Goal: Task Accomplishment & Management: Manage account settings

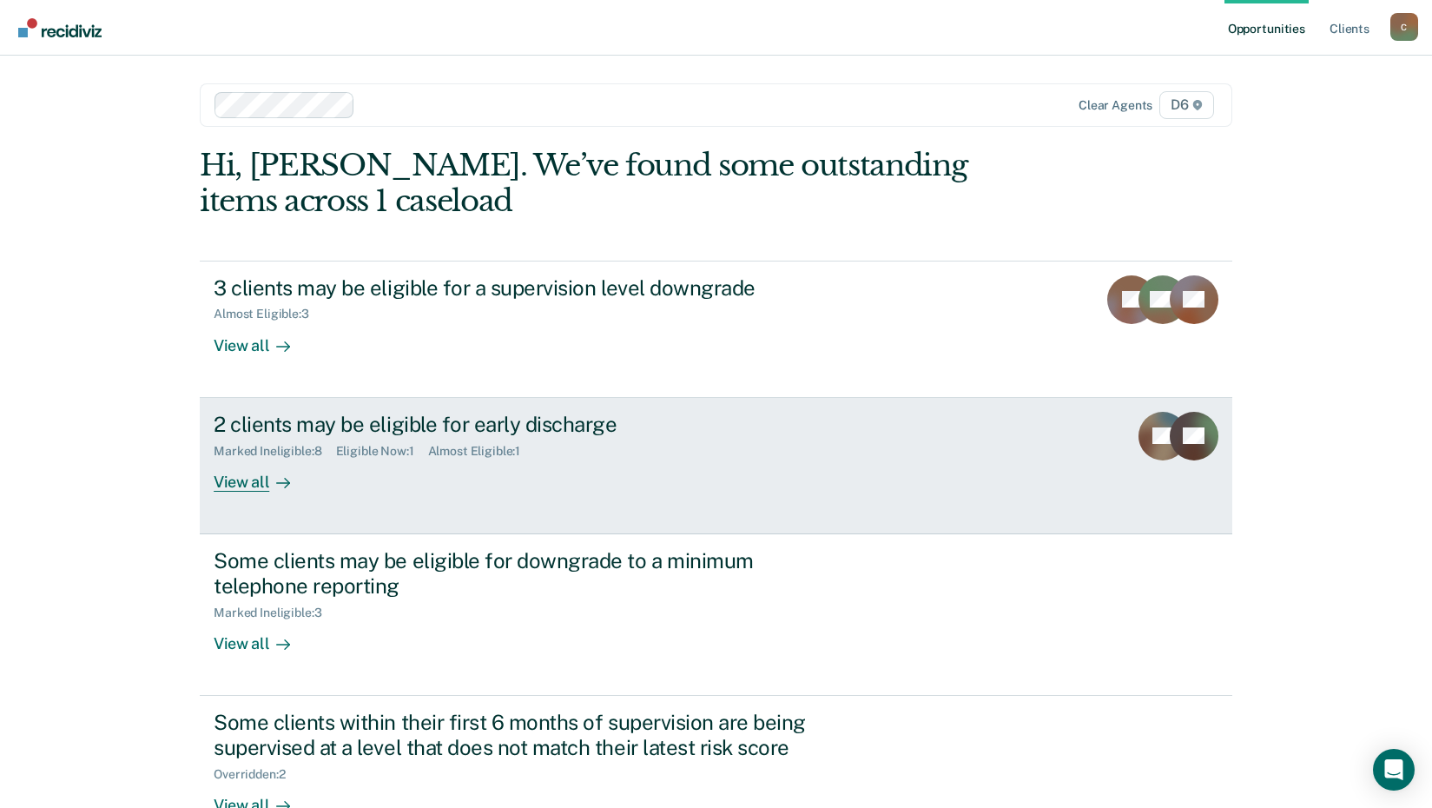
scroll to position [50, 0]
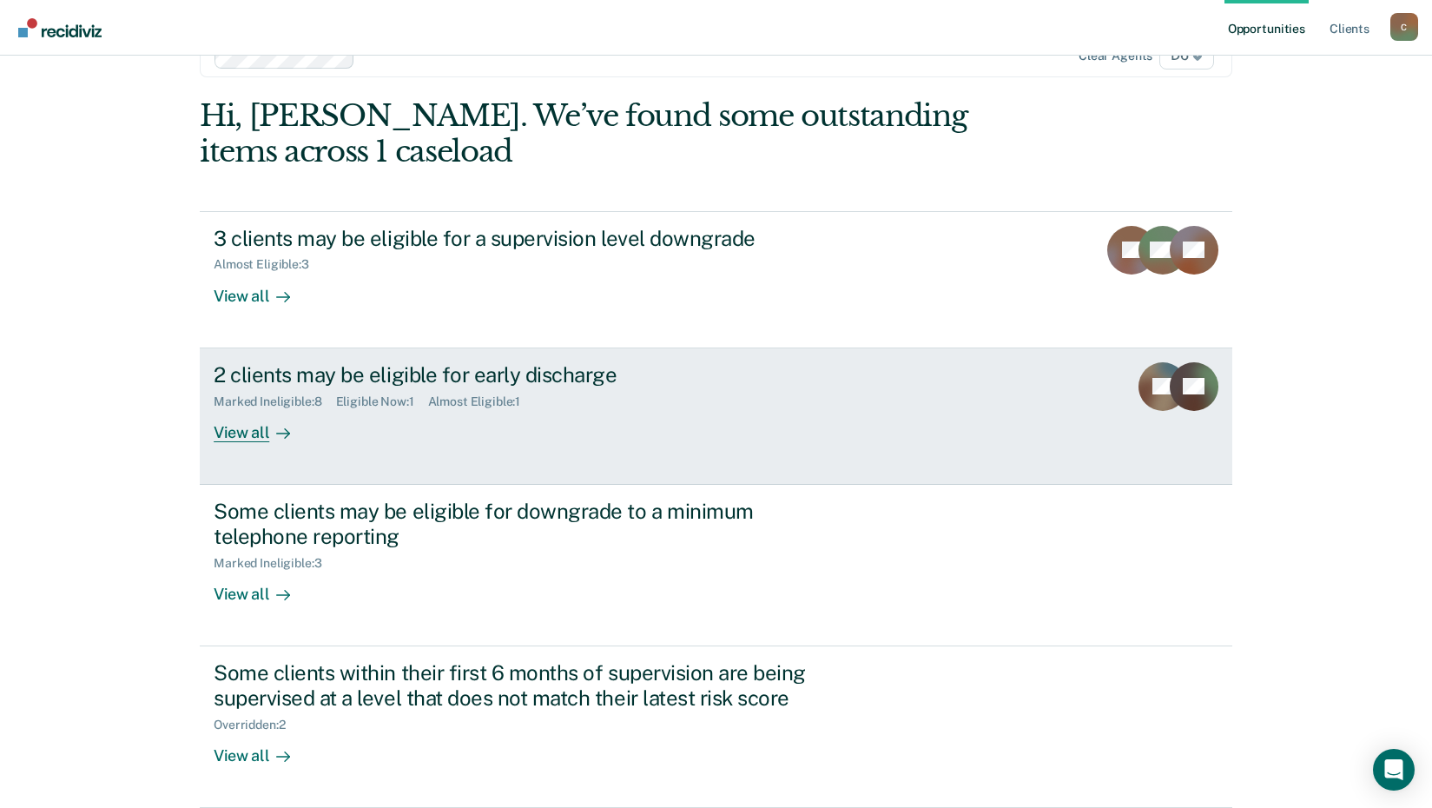
click at [506, 412] on div "2 clients may be eligible for early discharge Marked Ineligible : 8 Eligible No…" at bounding box center [539, 402] width 651 height 80
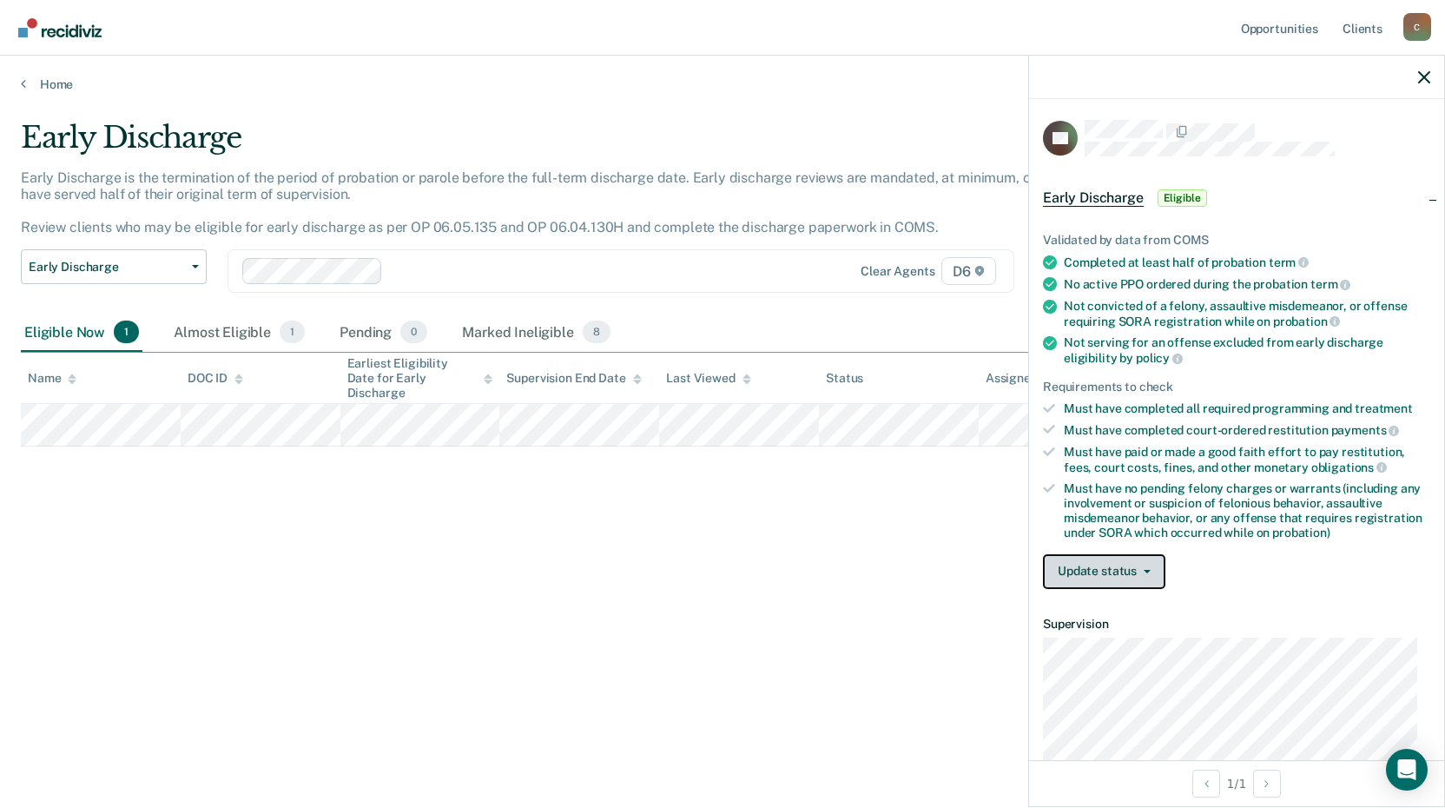
click at [1091, 575] on button "Update status" at bounding box center [1104, 571] width 122 height 35
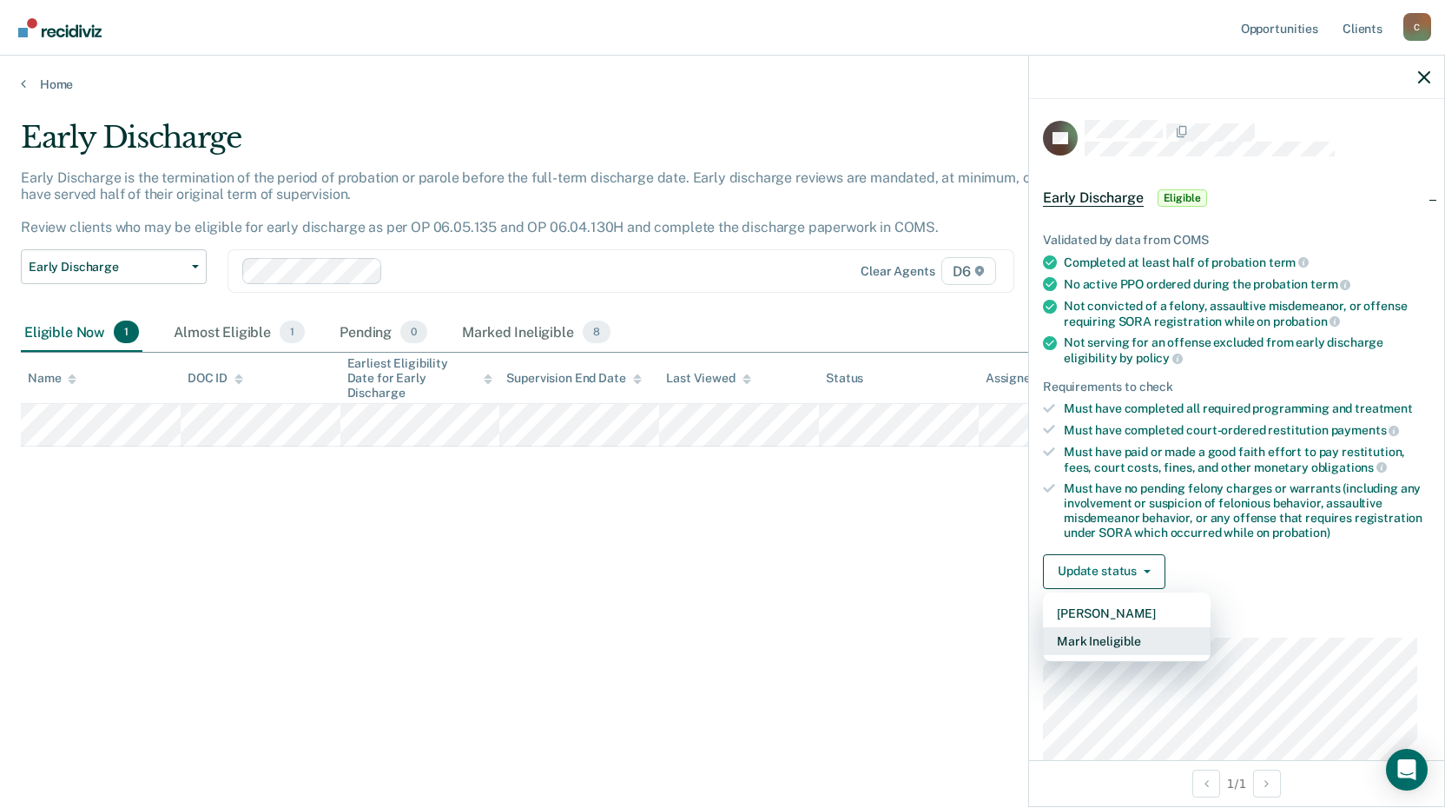
click at [1102, 644] on button "Mark Ineligible" at bounding box center [1127, 641] width 168 height 28
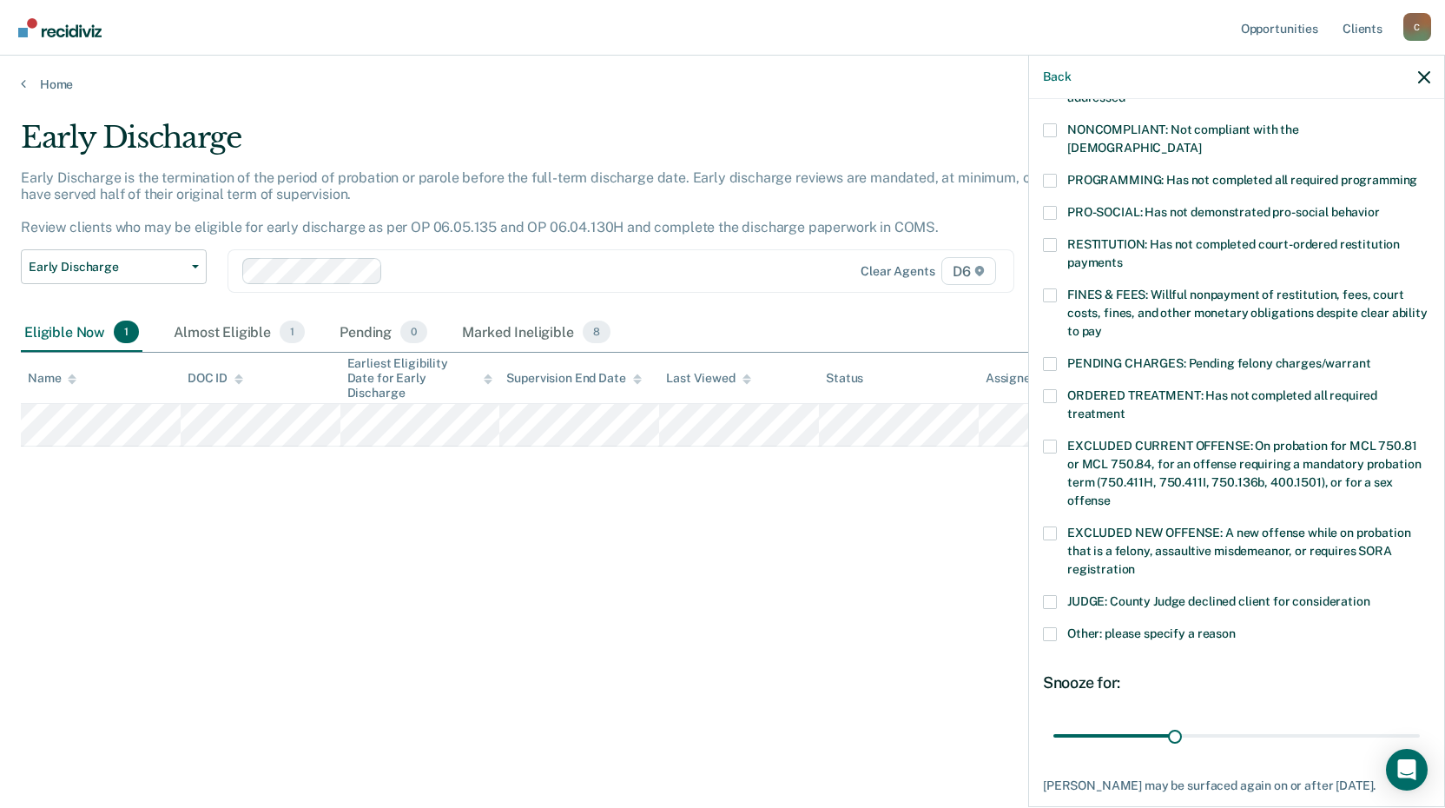
scroll to position [406, 0]
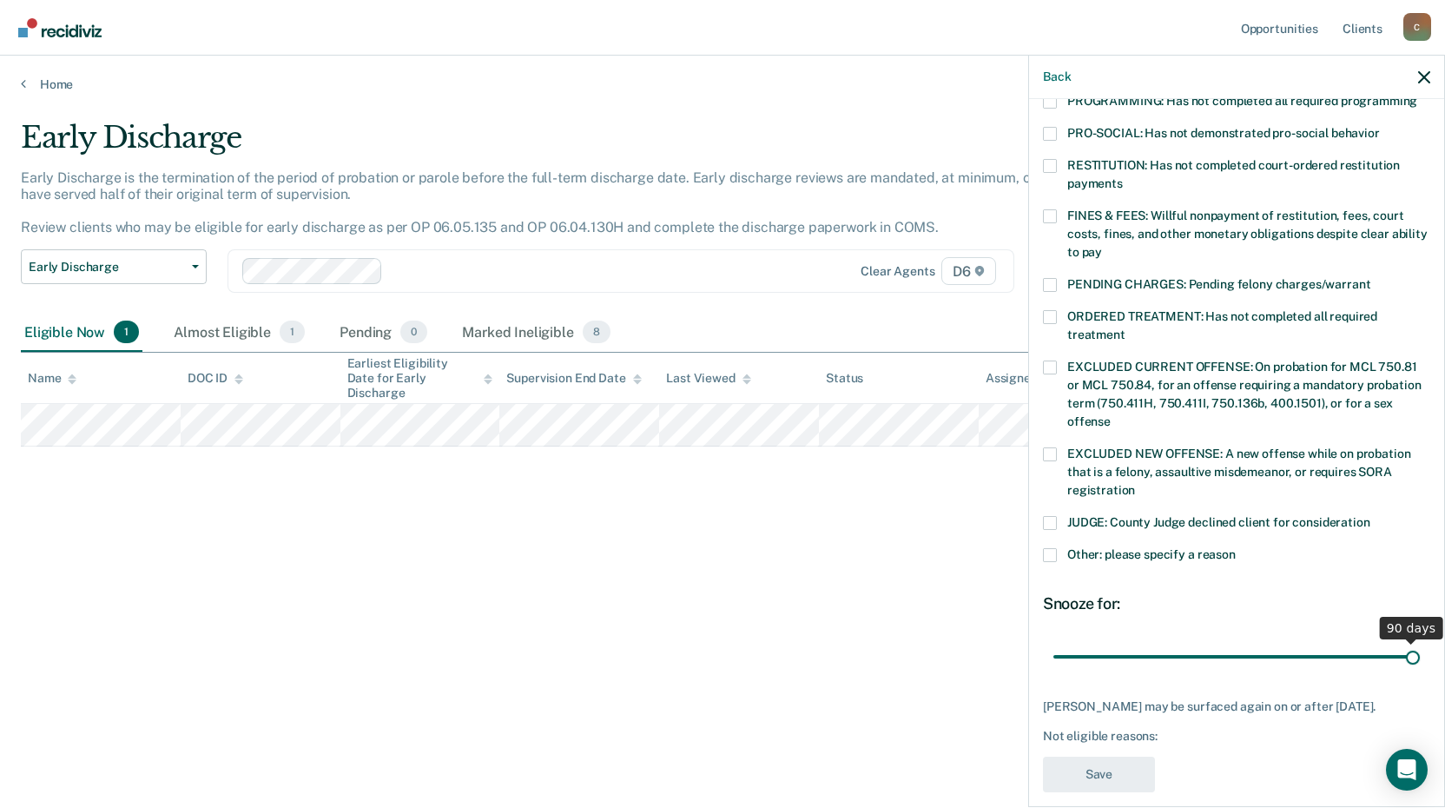
drag, startPoint x: 1171, startPoint y: 639, endPoint x: 1439, endPoint y: 661, distance: 269.3
type input "90"
click at [1420, 661] on input "range" at bounding box center [1237, 656] width 367 height 30
click at [1059, 548] on label "Other: please specify a reason" at bounding box center [1236, 557] width 387 height 18
click at [1236, 548] on input "Other: please specify a reason" at bounding box center [1236, 548] width 0 height 0
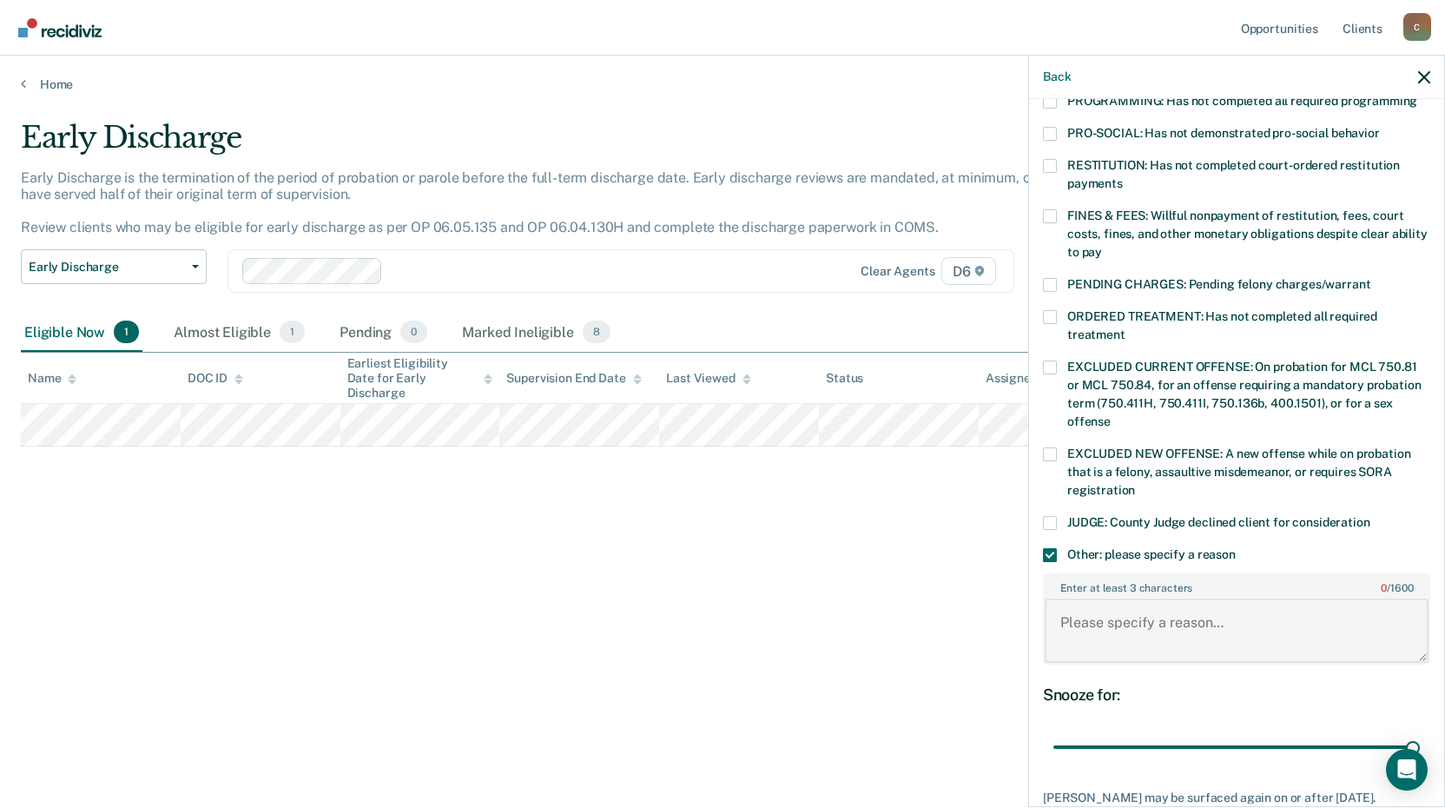
click at [1114, 626] on textarea "Enter at least 3 characters 0 / 1600" at bounding box center [1237, 630] width 384 height 64
type textarea "Needs to complete community service."
click at [769, 642] on div "Early Discharge Early Discharge is the termination of the period of probation o…" at bounding box center [723, 399] width 1404 height 558
click at [1405, 770] on icon "Open Intercom Messenger" at bounding box center [1407, 769] width 20 height 23
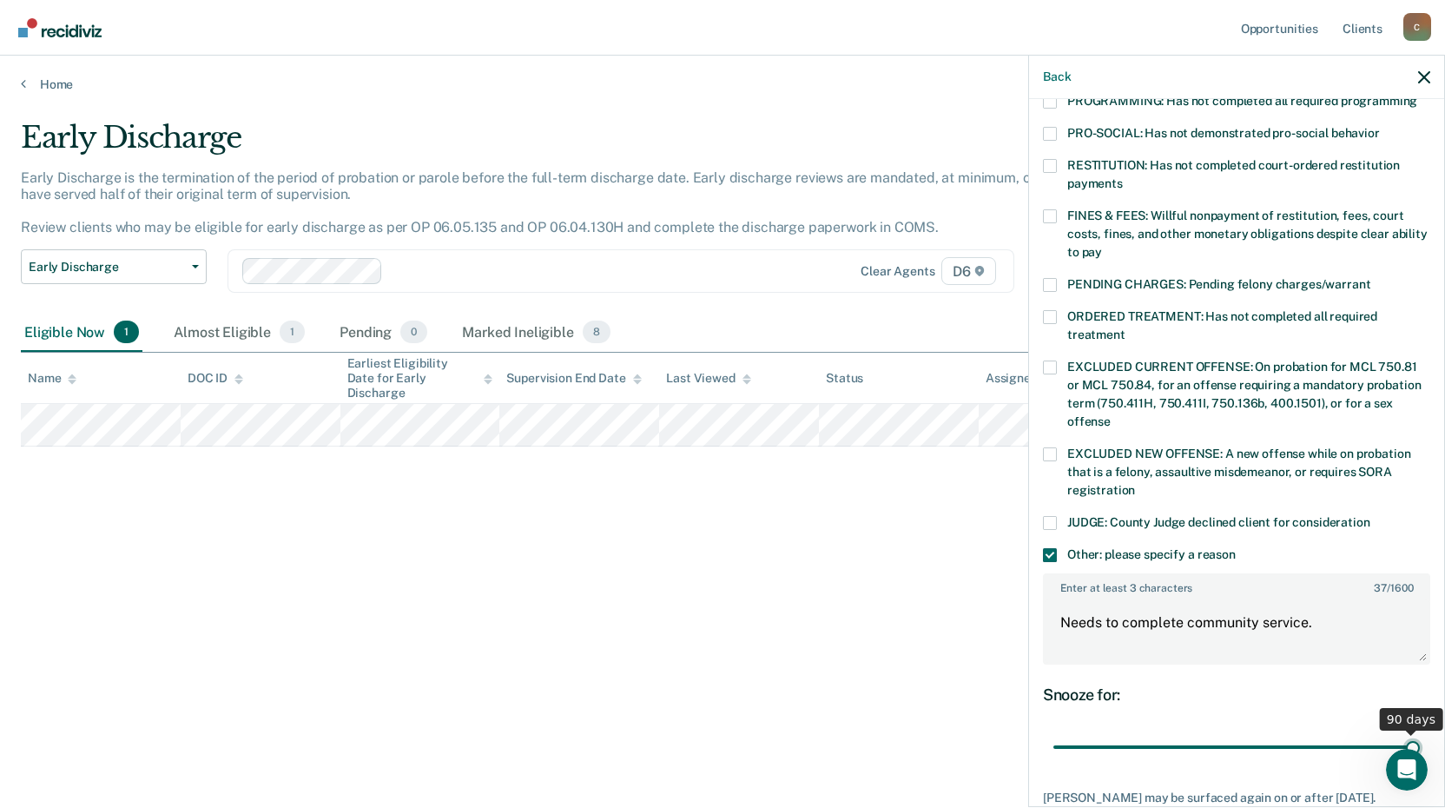
click at [1398, 732] on input "range" at bounding box center [1237, 747] width 367 height 30
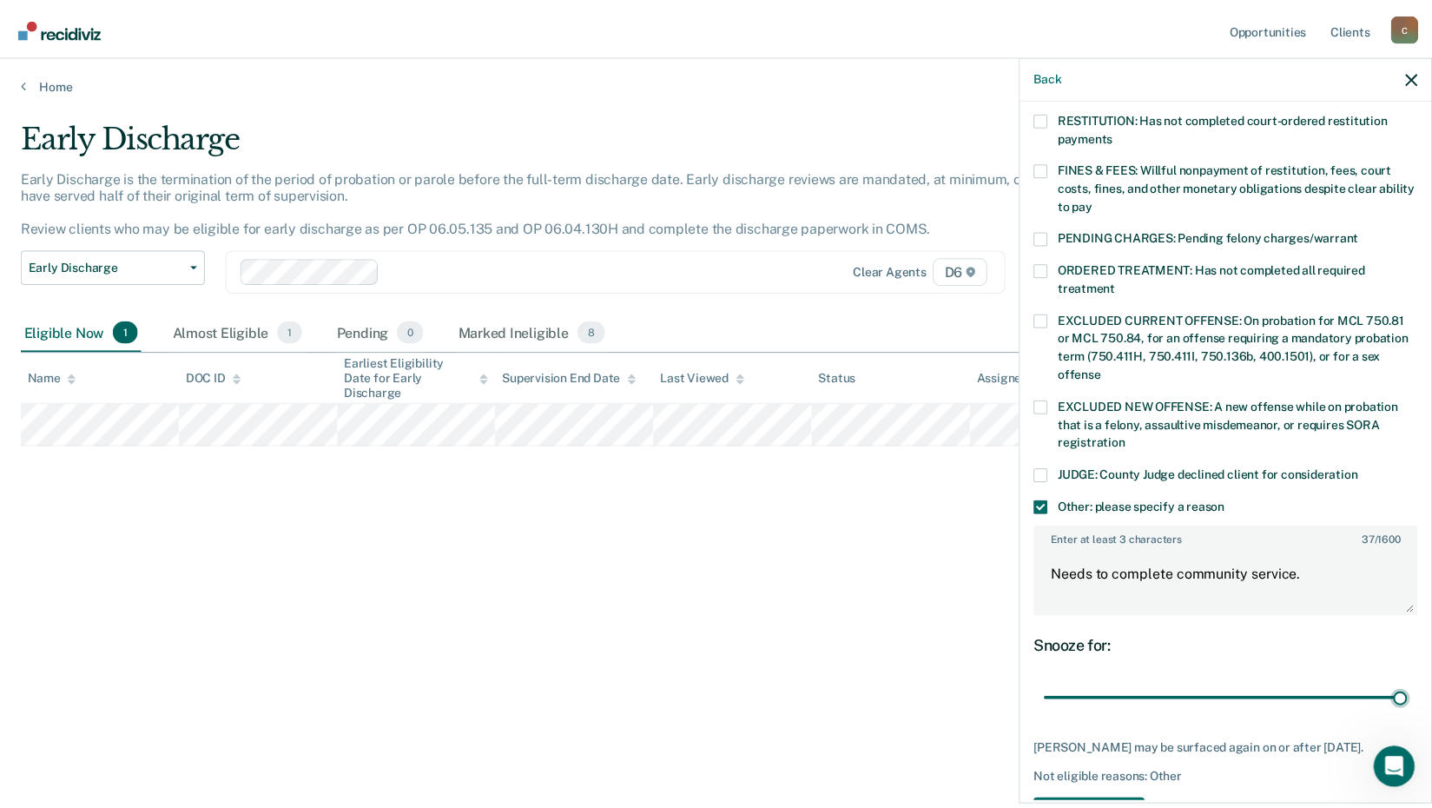
scroll to position [498, 0]
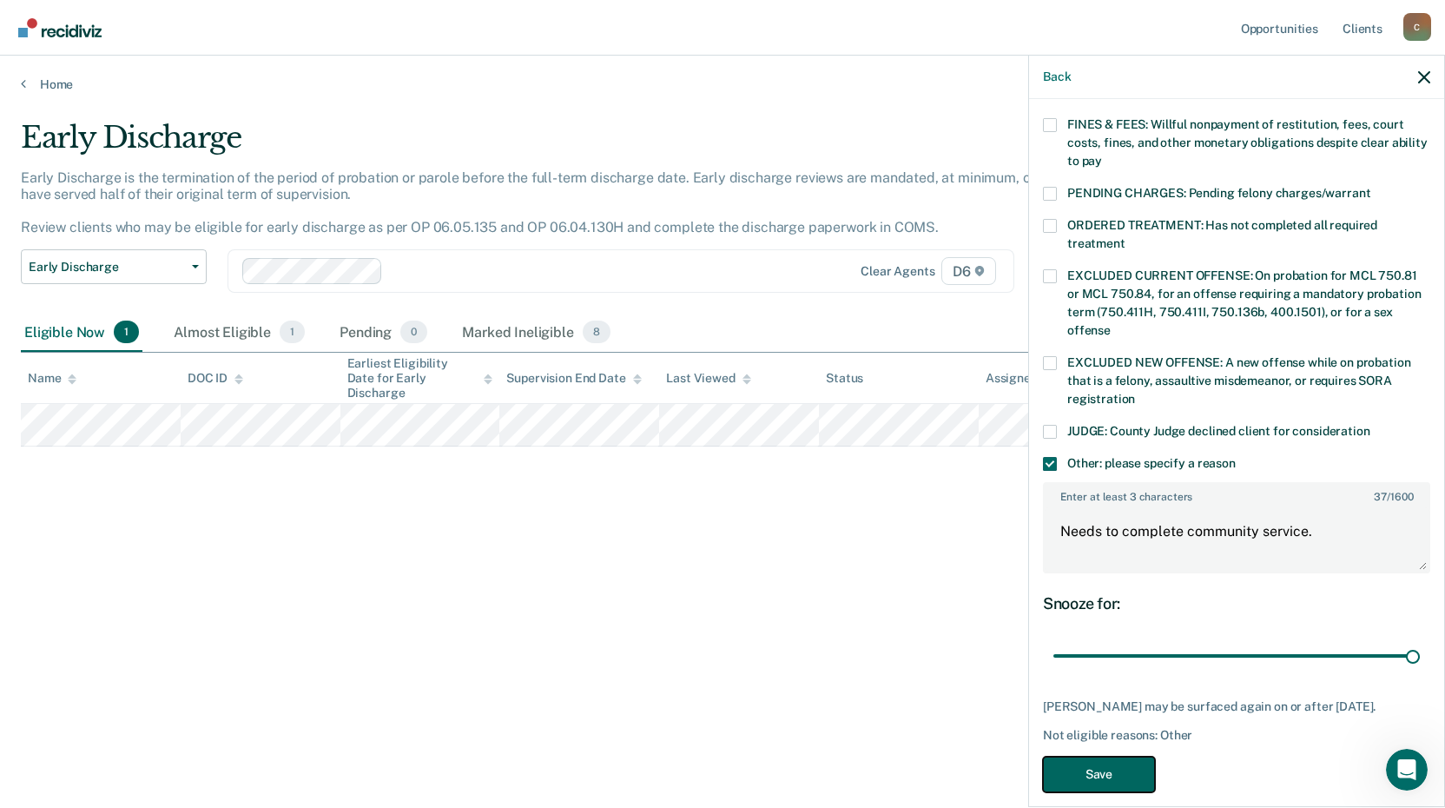
click at [1068, 757] on button "Save" at bounding box center [1099, 775] width 112 height 36
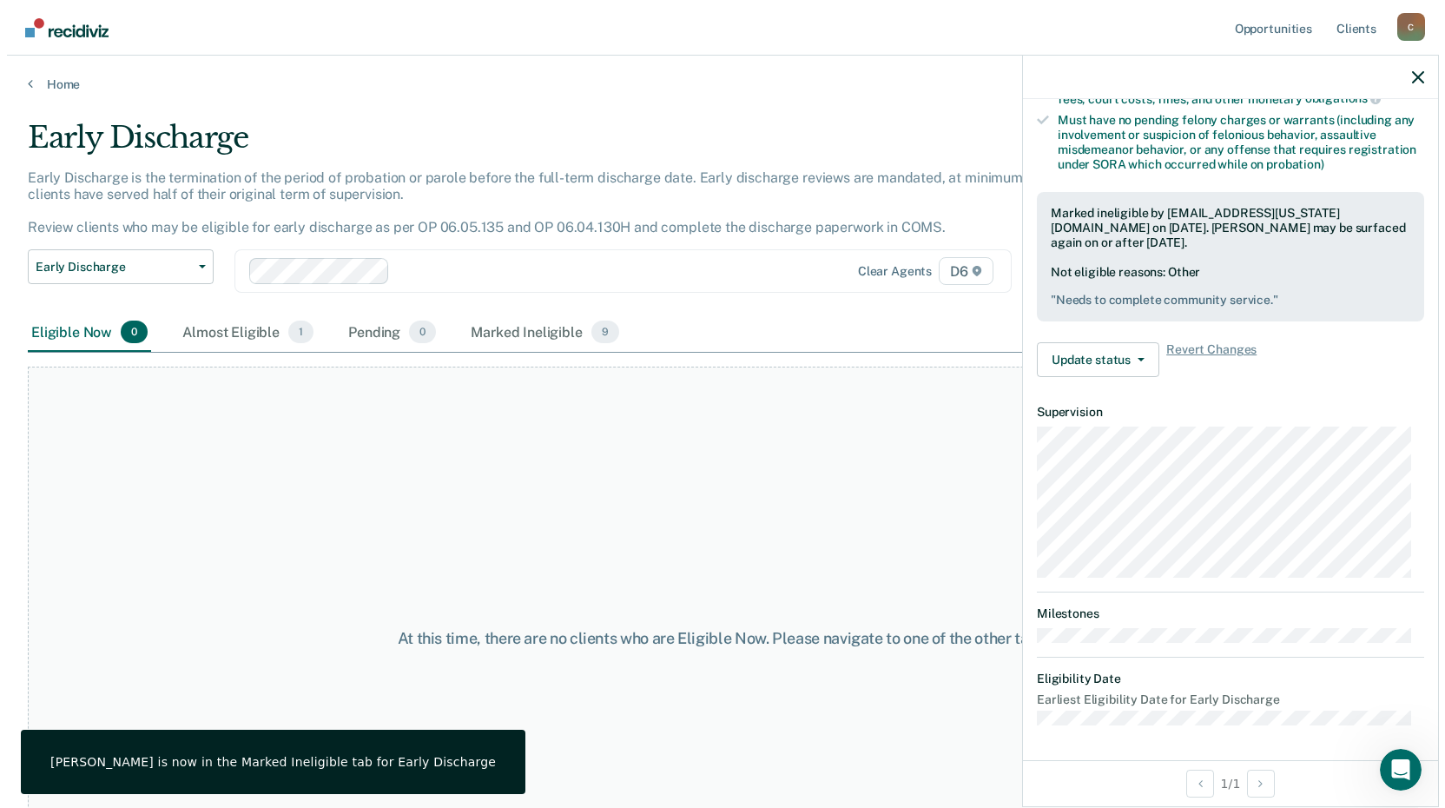
scroll to position [381, 0]
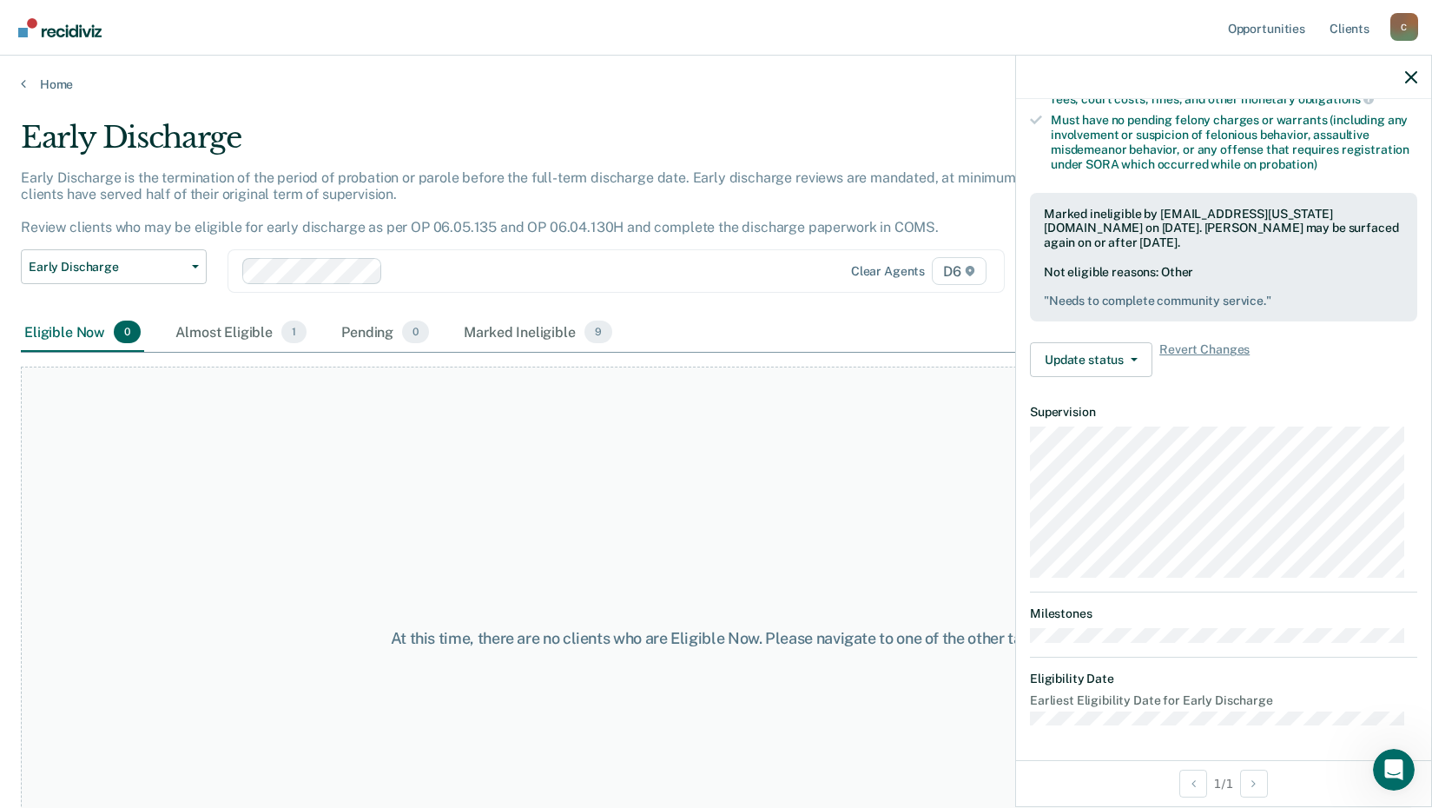
click at [1404, 75] on div at bounding box center [1223, 77] width 415 height 43
click at [1417, 81] on icon "button" at bounding box center [1411, 77] width 12 height 12
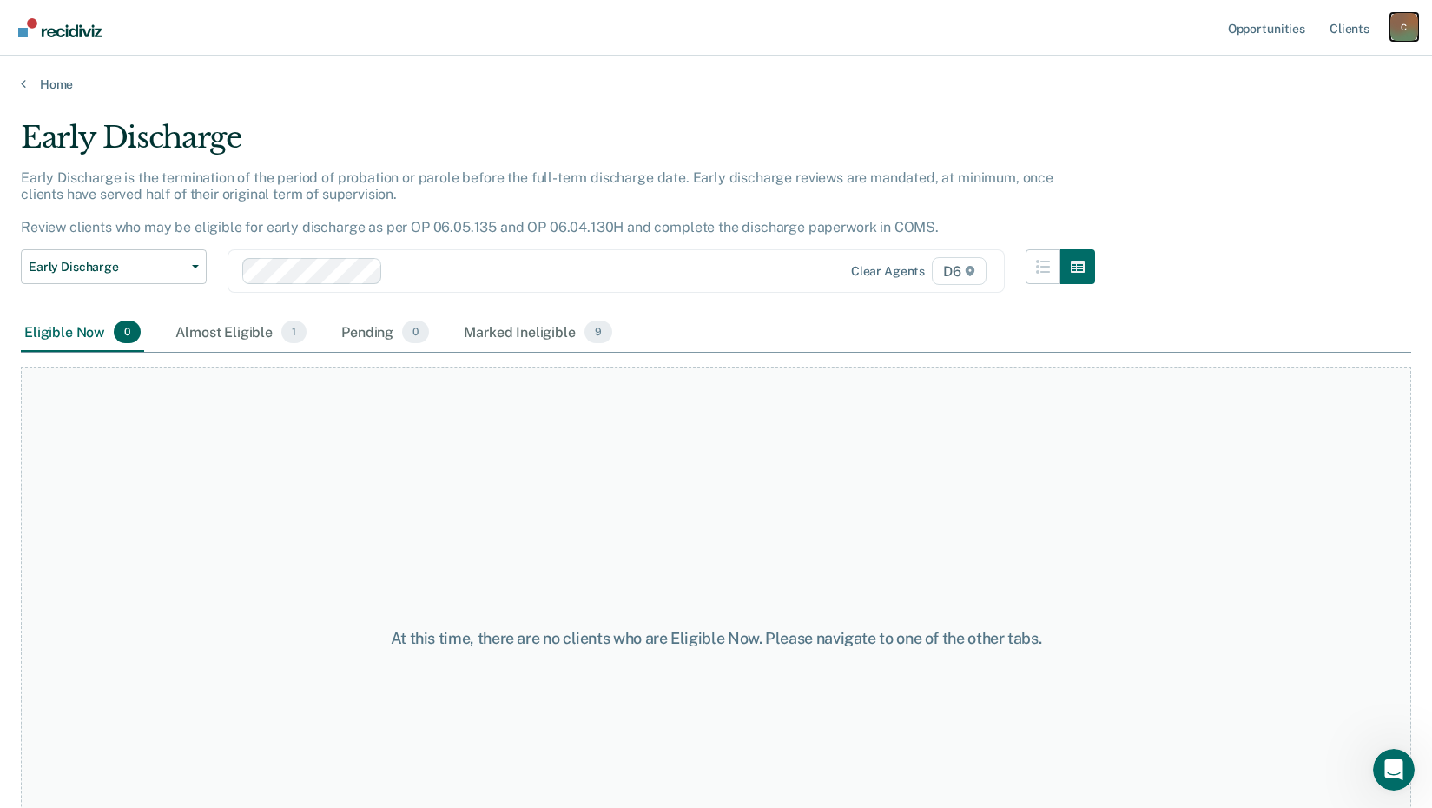
click at [1396, 34] on div "C" at bounding box center [1405, 27] width 28 height 28
click at [1345, 34] on link "Client s" at bounding box center [1349, 28] width 47 height 56
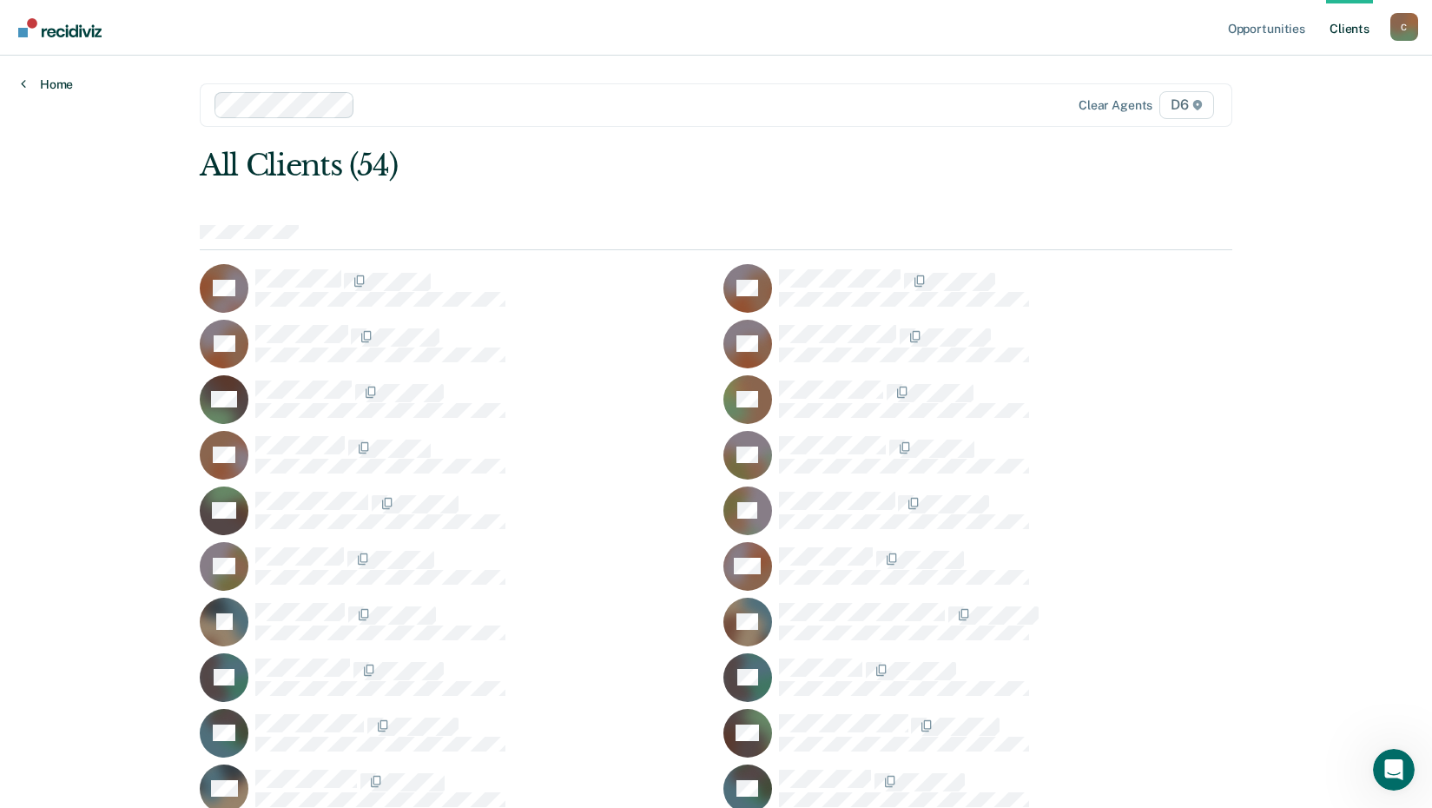
click at [43, 84] on link "Home" at bounding box center [47, 84] width 52 height 16
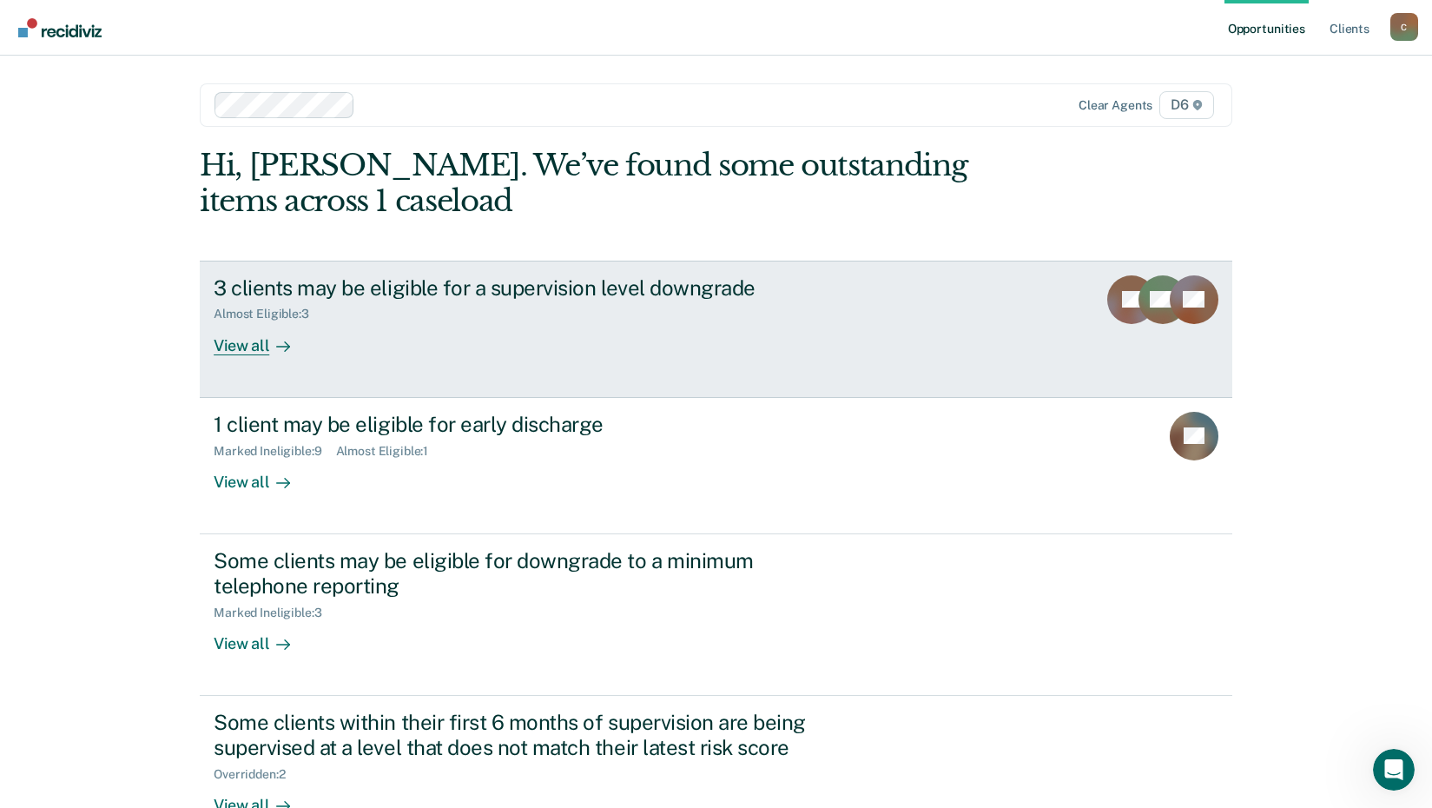
click at [228, 351] on div "View all" at bounding box center [262, 338] width 97 height 34
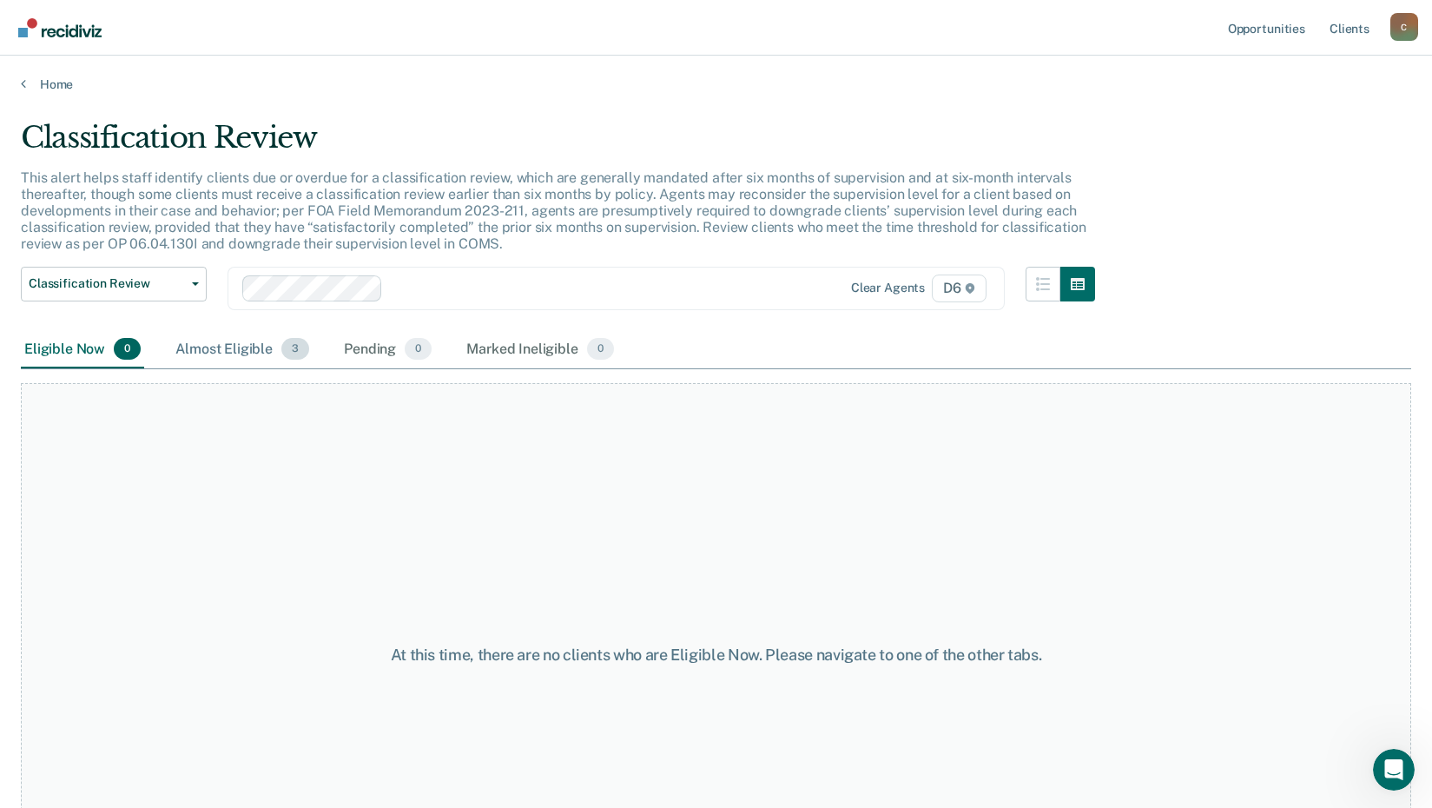
click at [202, 360] on div "Almost Eligible 3" at bounding box center [242, 350] width 141 height 38
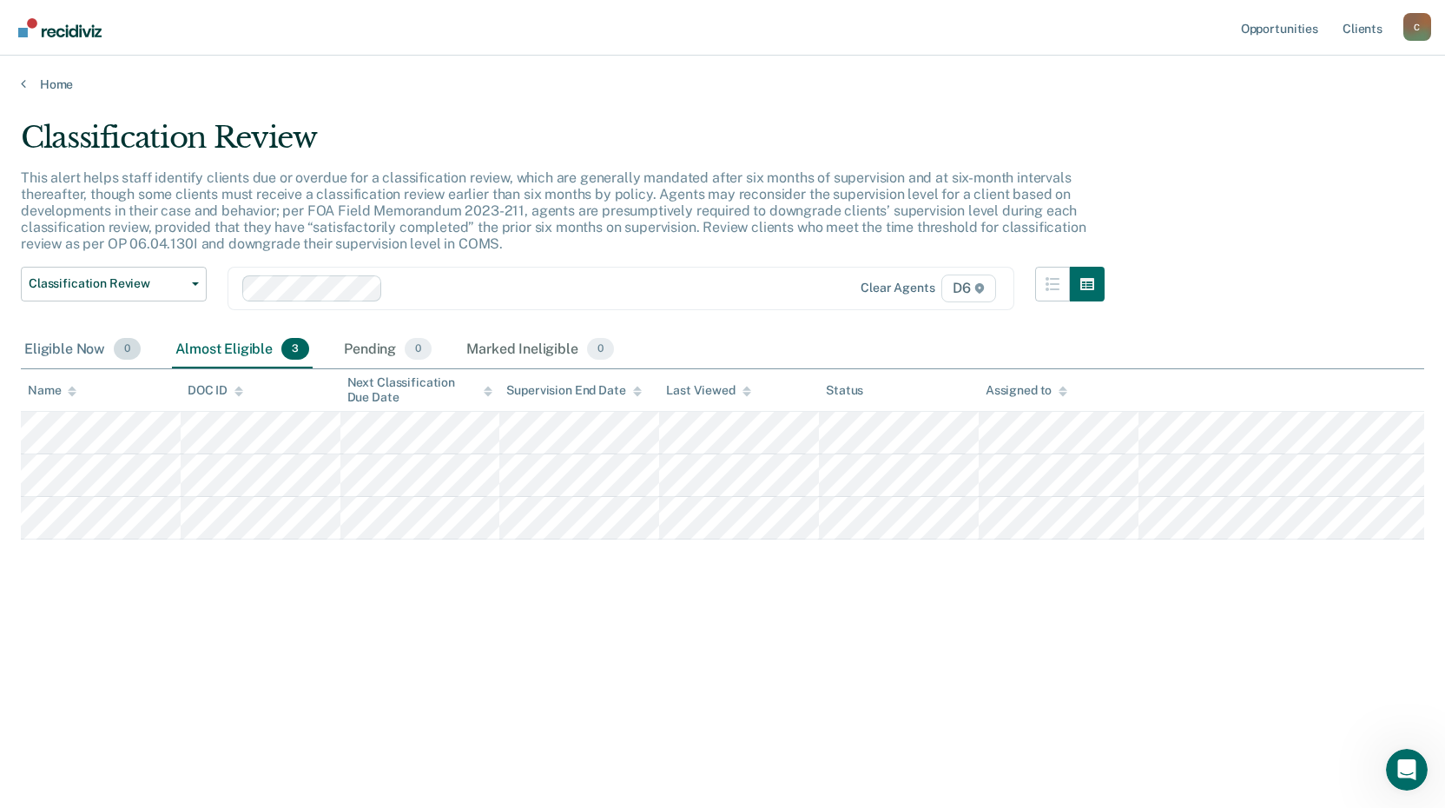
click at [115, 353] on span "0" at bounding box center [127, 349] width 27 height 23
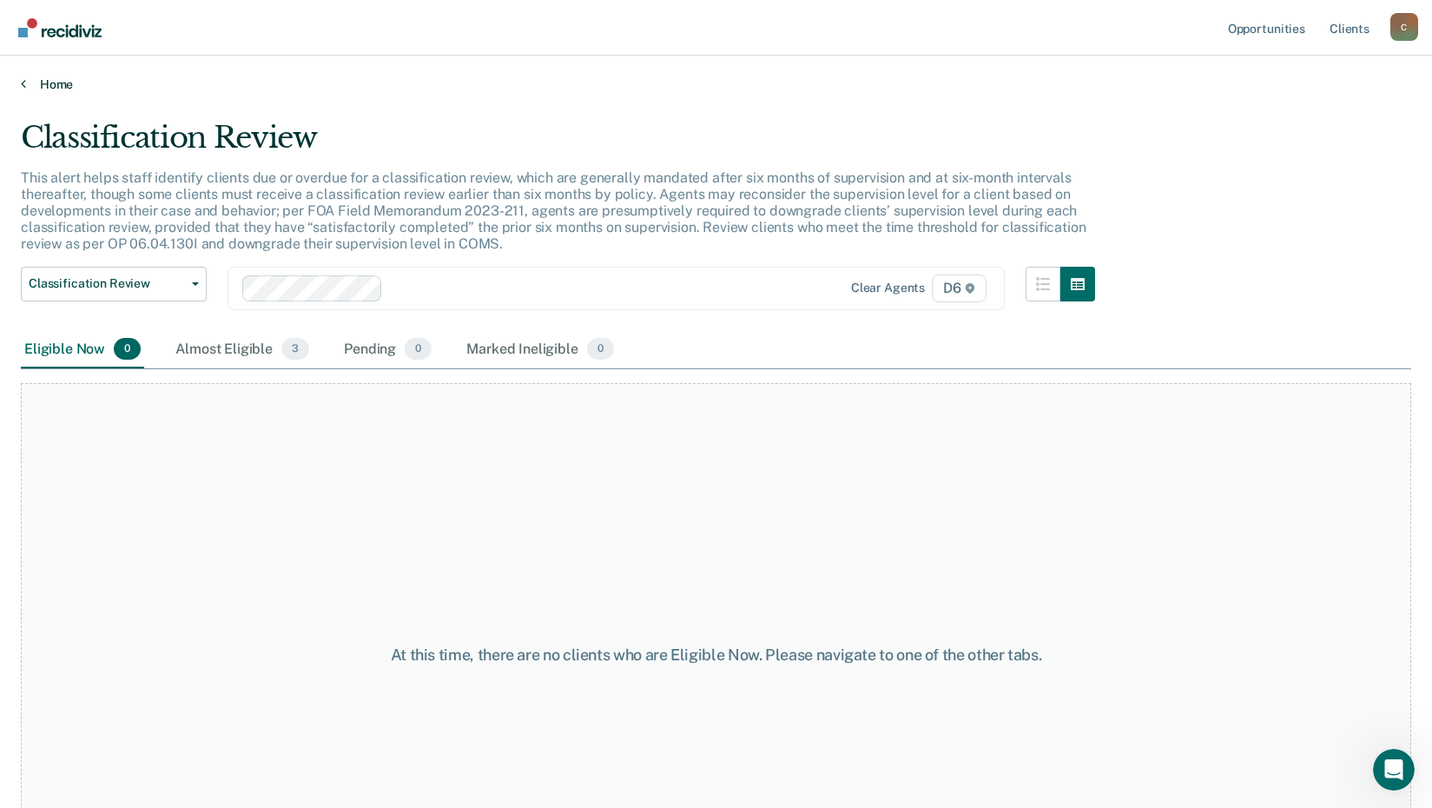
click at [32, 83] on link "Home" at bounding box center [716, 84] width 1391 height 16
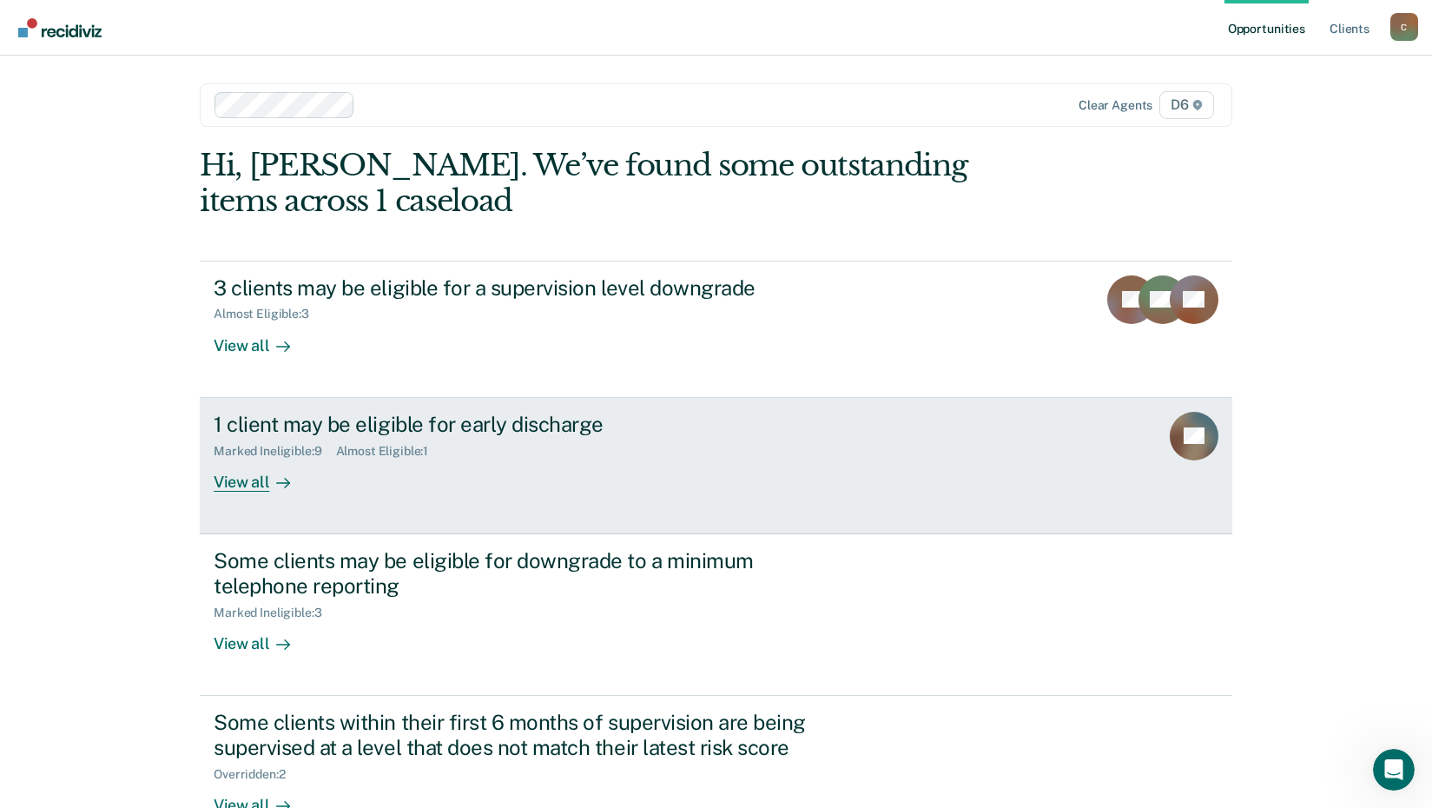
click at [269, 482] on div at bounding box center [279, 482] width 21 height 20
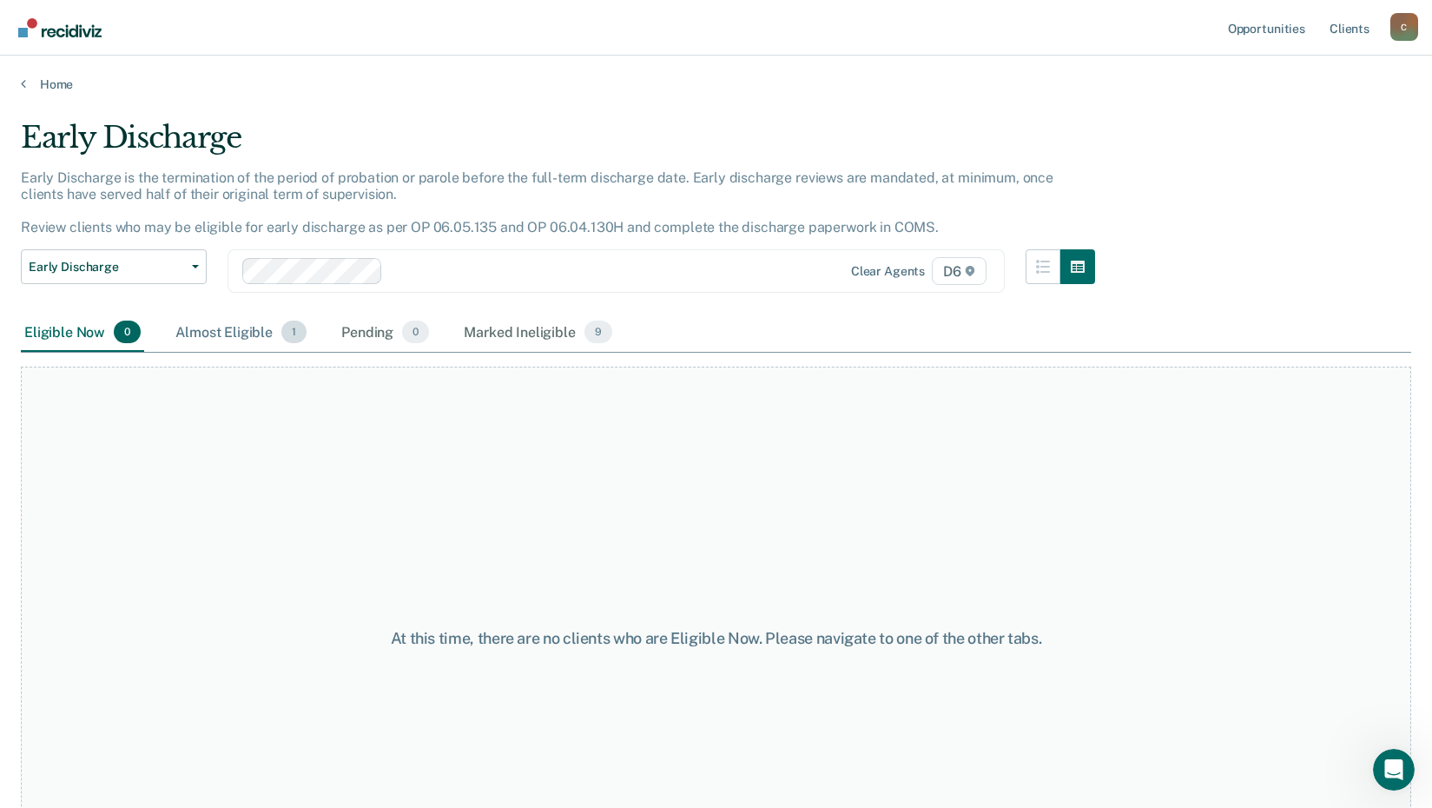
click at [274, 340] on div "Almost Eligible 1" at bounding box center [241, 333] width 138 height 38
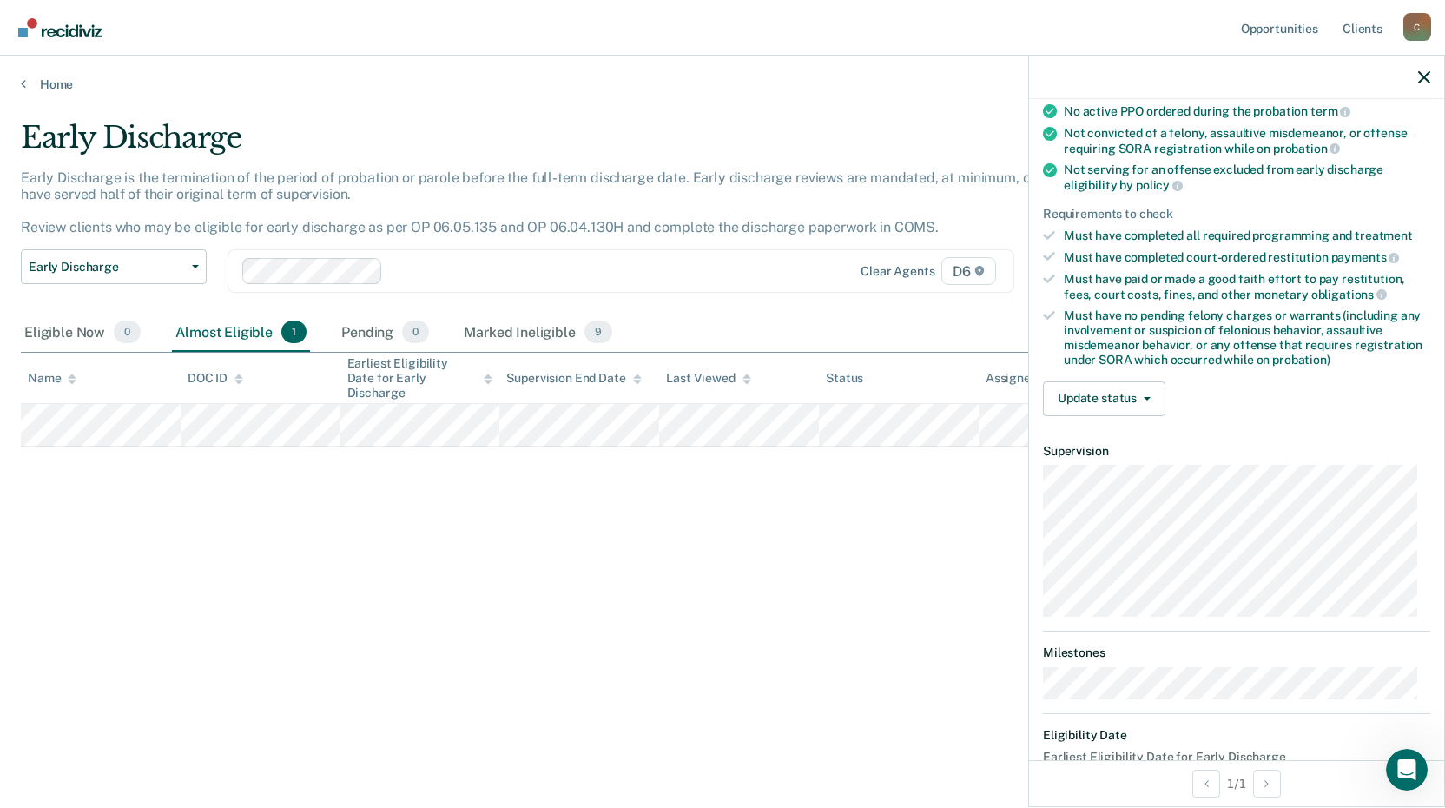
scroll to position [174, 0]
click at [1135, 406] on button "Update status" at bounding box center [1104, 397] width 122 height 35
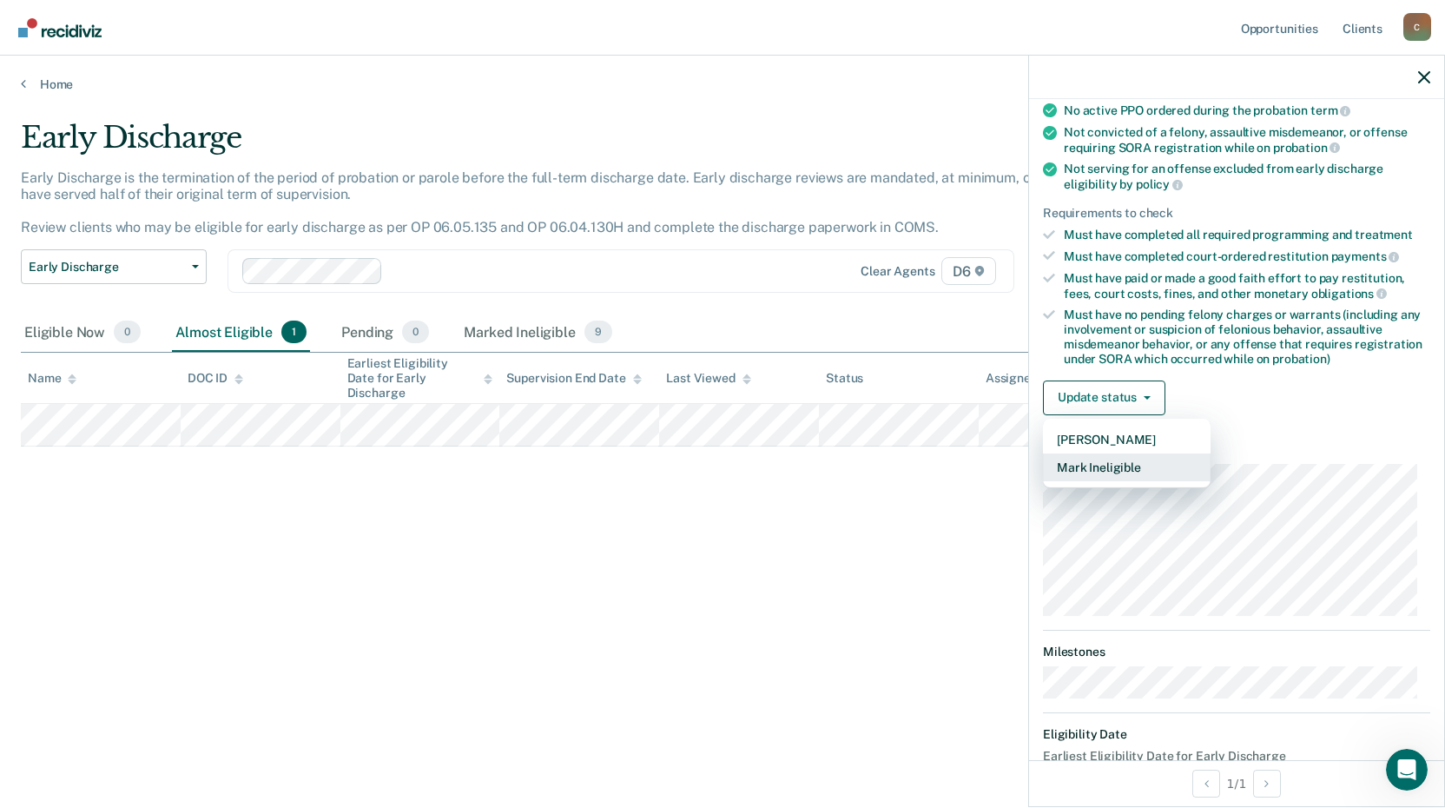
click at [1115, 460] on button "Mark Ineligible" at bounding box center [1127, 467] width 168 height 28
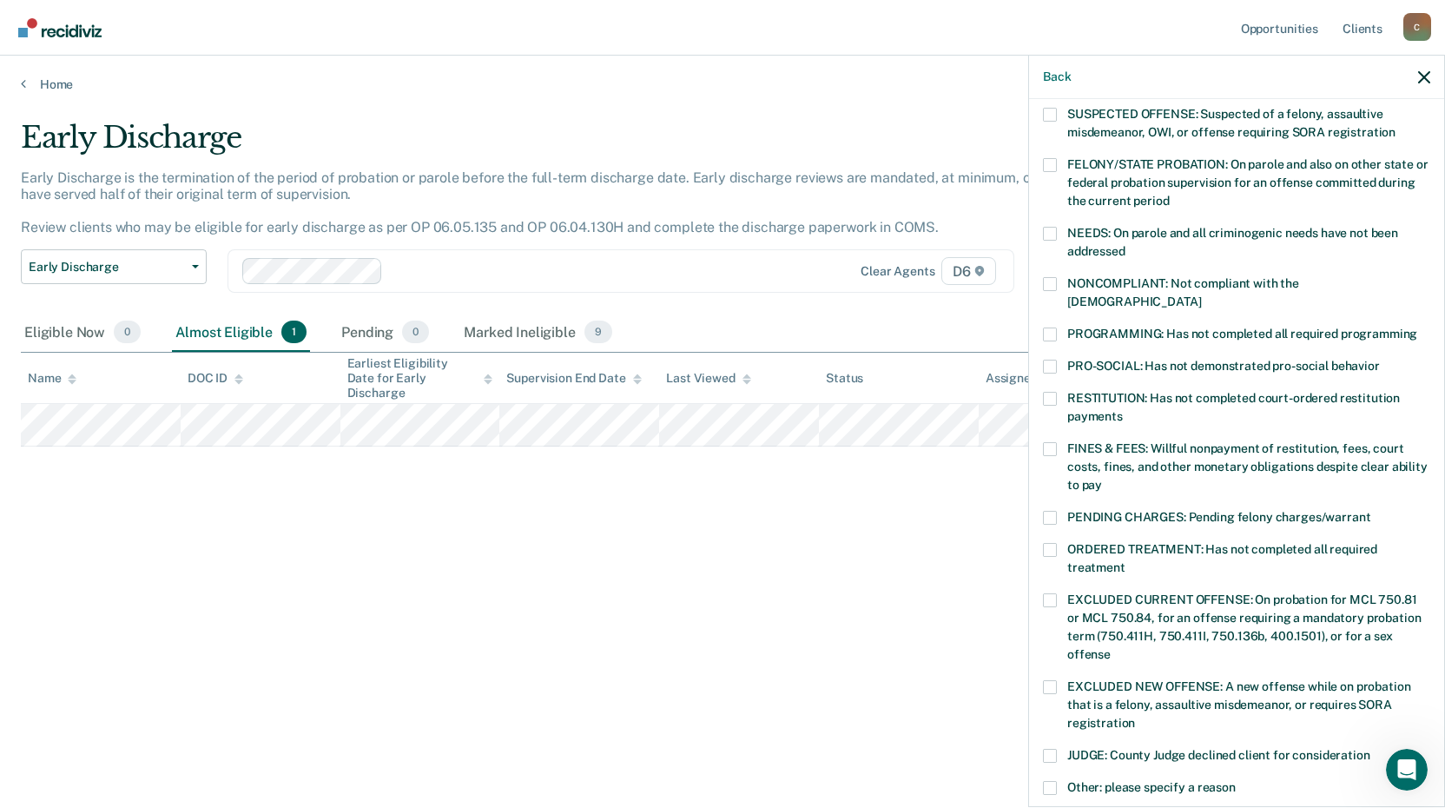
click at [1060, 281] on label "NONCOMPLIANT: Not compliant with the [DEMOGRAPHIC_DATA]" at bounding box center [1236, 295] width 387 height 36
click at [1201, 295] on input "NONCOMPLIANT: Not compliant with the [DEMOGRAPHIC_DATA]" at bounding box center [1201, 295] width 0 height 0
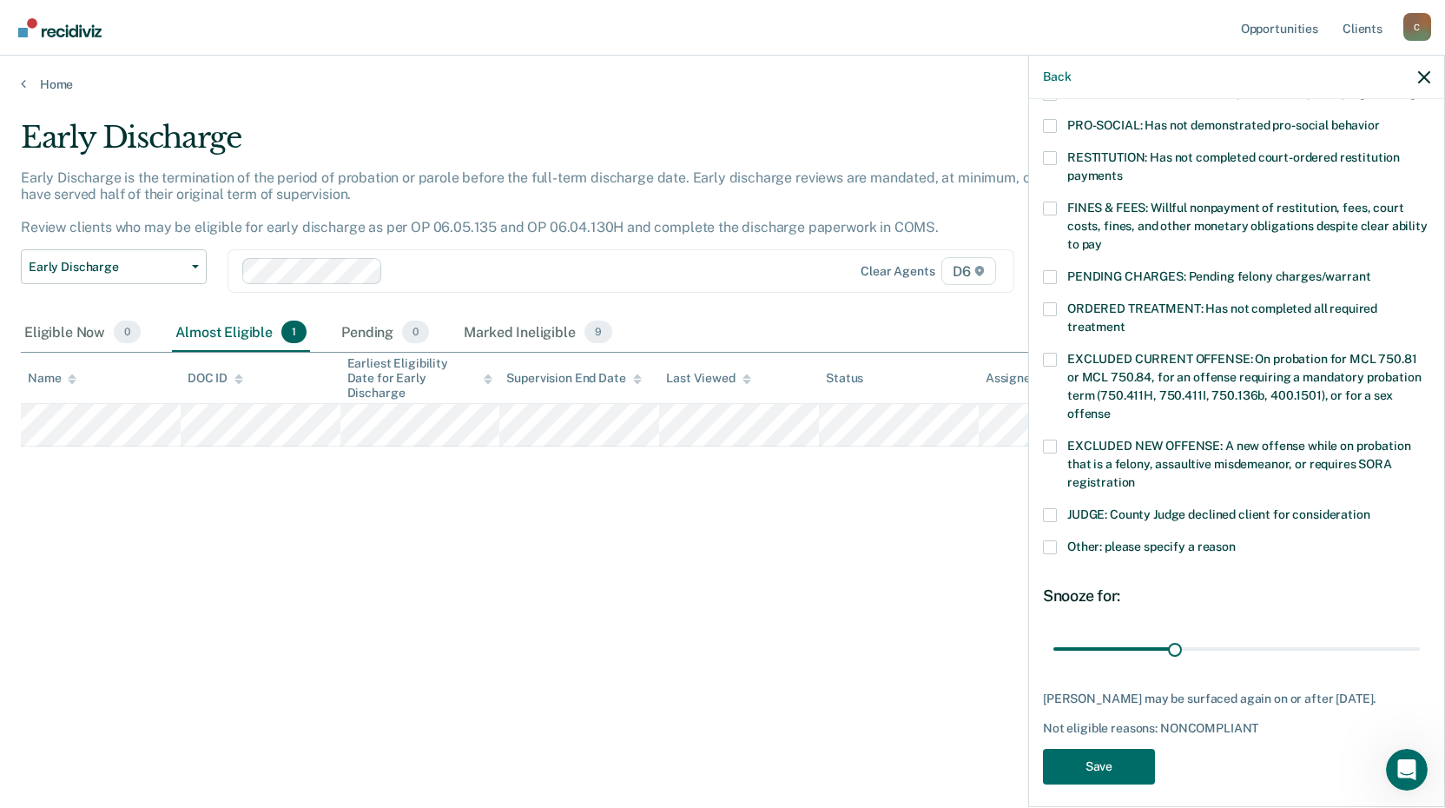
scroll to position [421, 0]
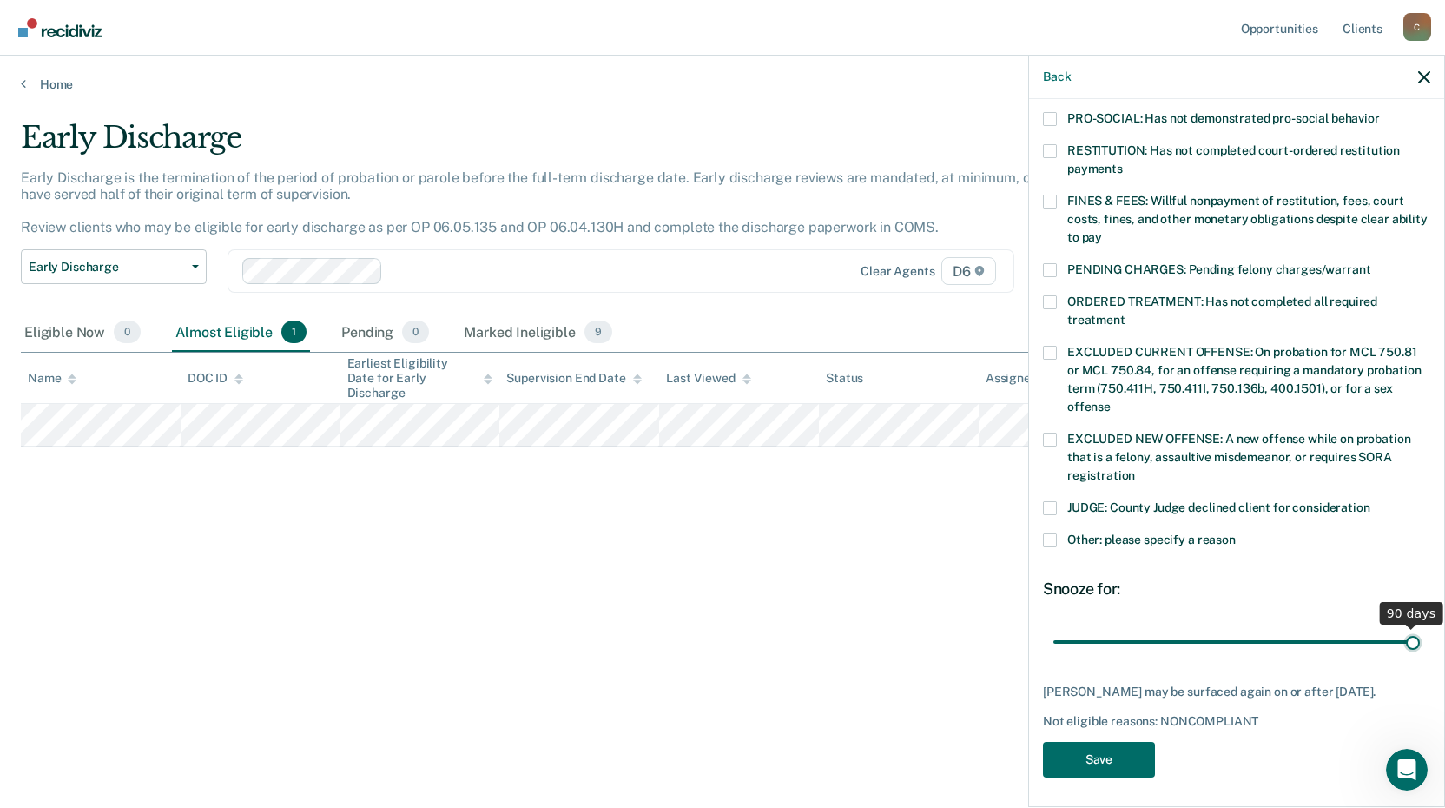
drag, startPoint x: 1179, startPoint y: 627, endPoint x: 1451, endPoint y: 612, distance: 273.1
type input "90"
click at [1420, 626] on input "range" at bounding box center [1237, 641] width 367 height 30
click at [1053, 533] on span at bounding box center [1050, 540] width 14 height 14
click at [1236, 533] on input "Other: please specify a reason" at bounding box center [1236, 533] width 0 height 0
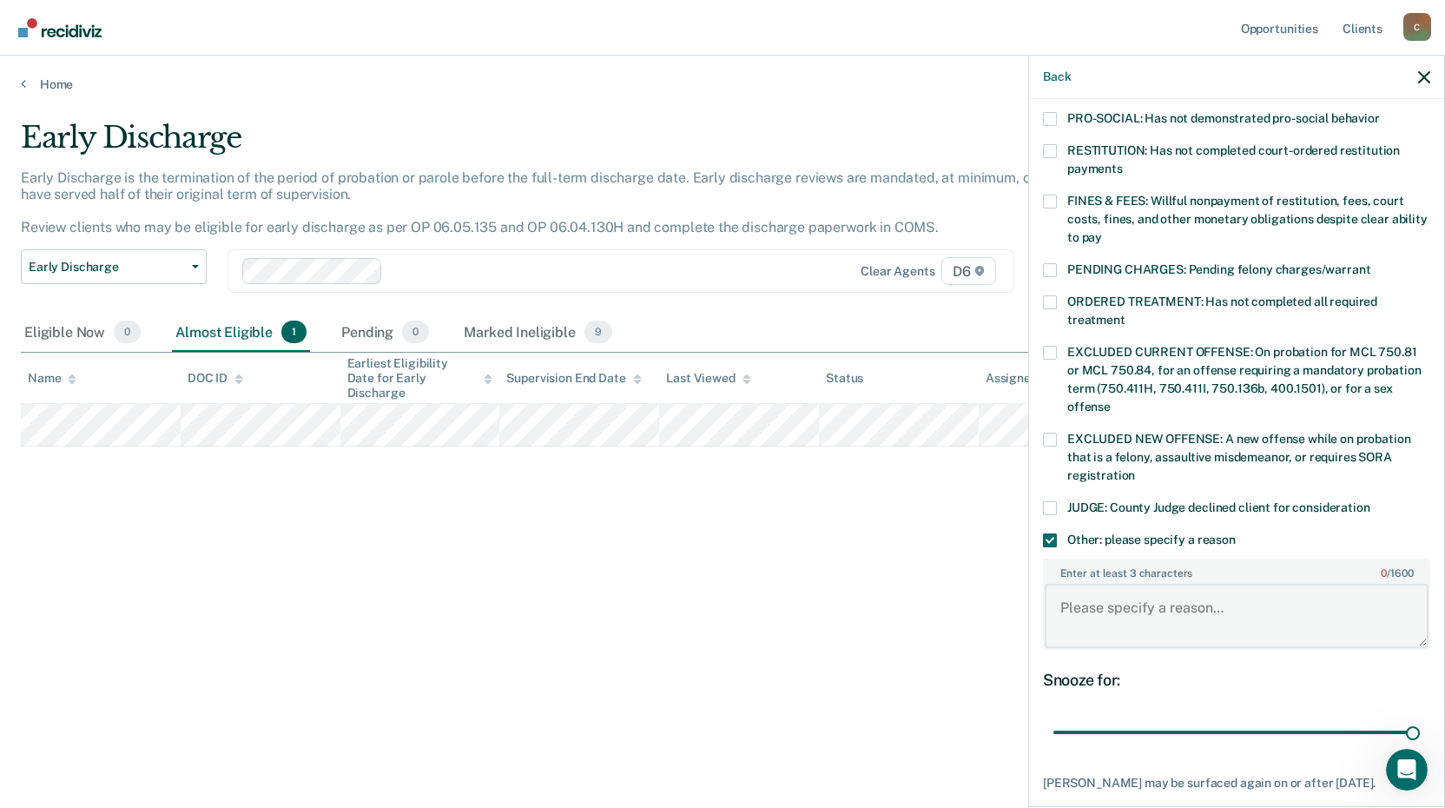
click at [1125, 584] on textarea "Enter at least 3 characters 0 / 1600" at bounding box center [1237, 616] width 384 height 64
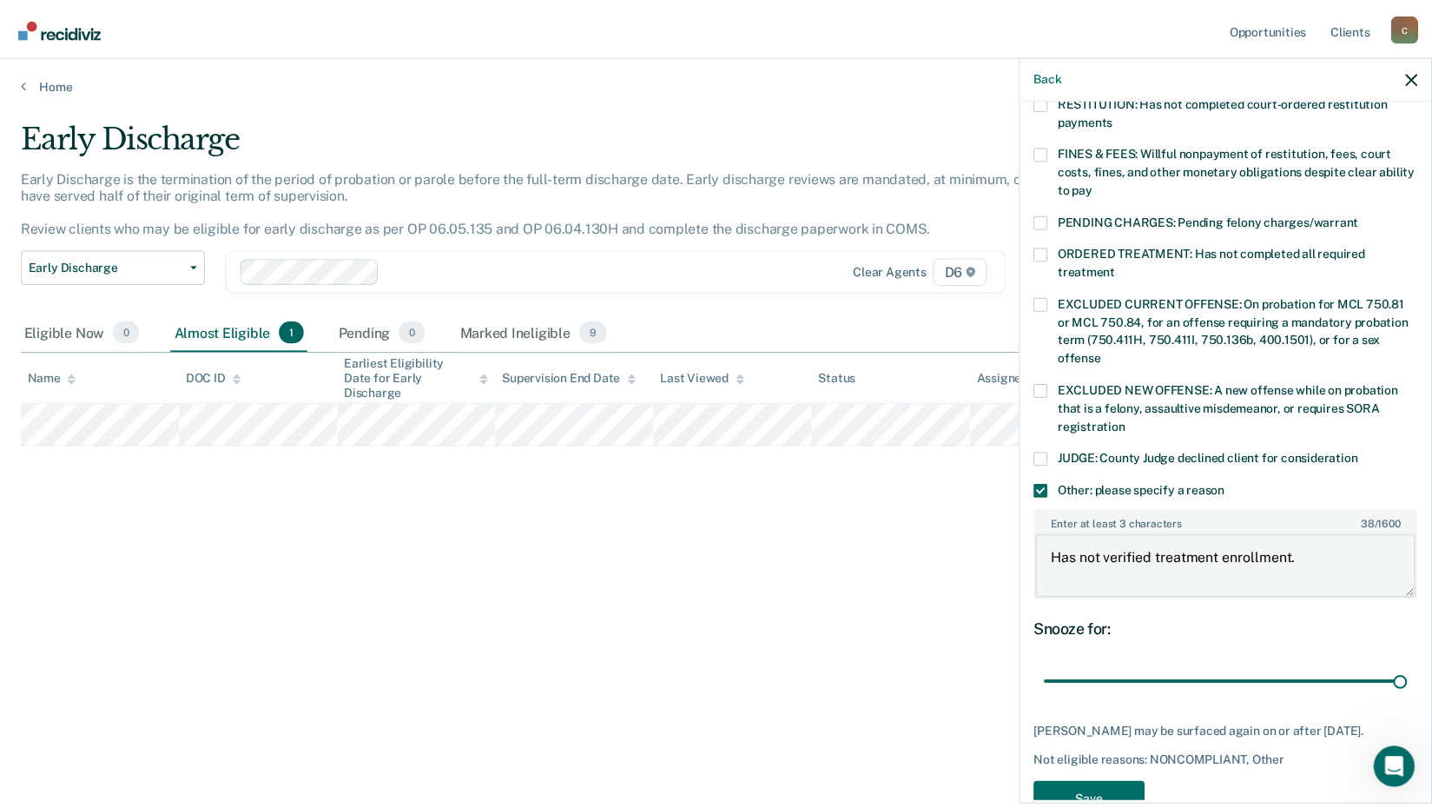
scroll to position [512, 0]
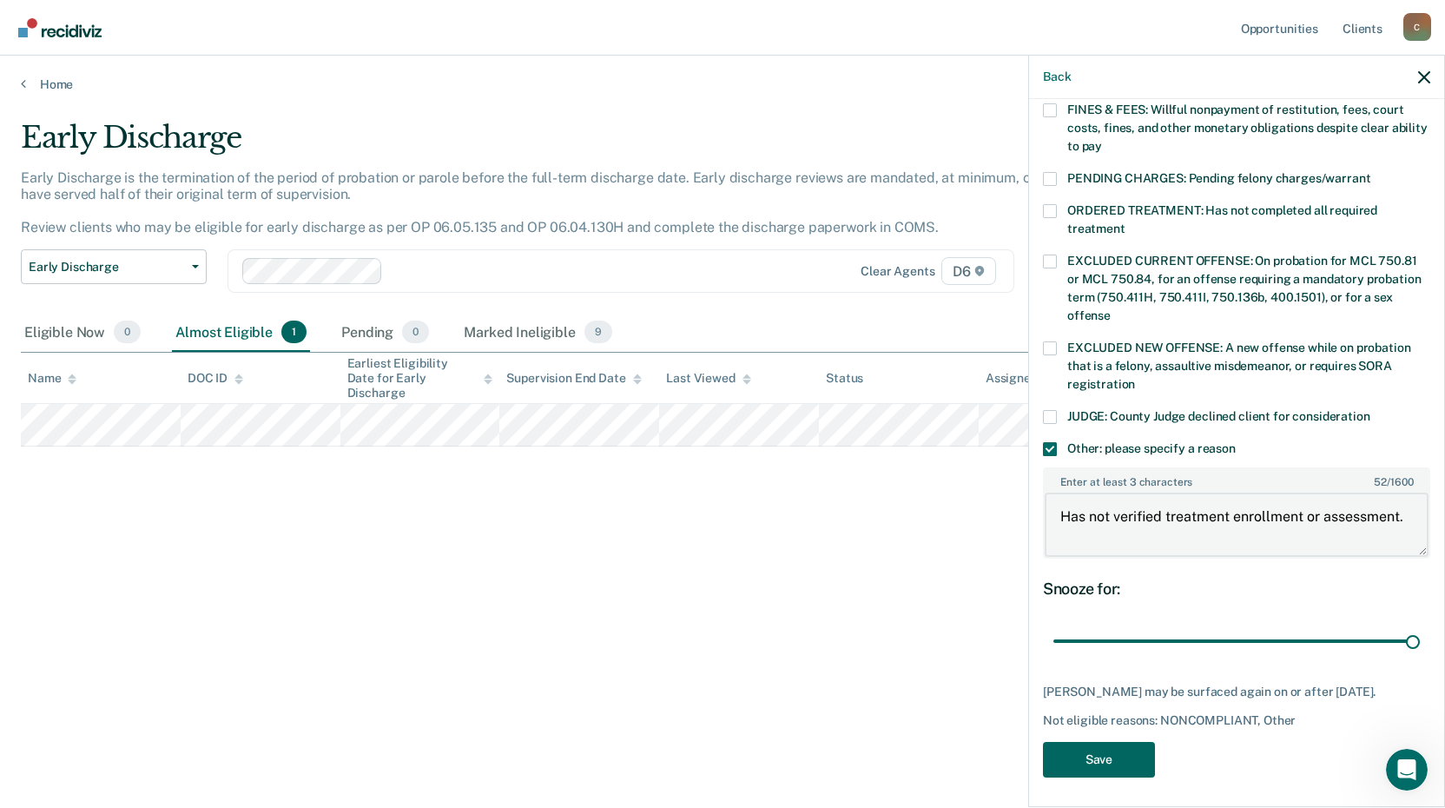
type textarea "Has not verified treatment enrollment or assessment."
click at [1060, 767] on button "Save" at bounding box center [1099, 760] width 112 height 36
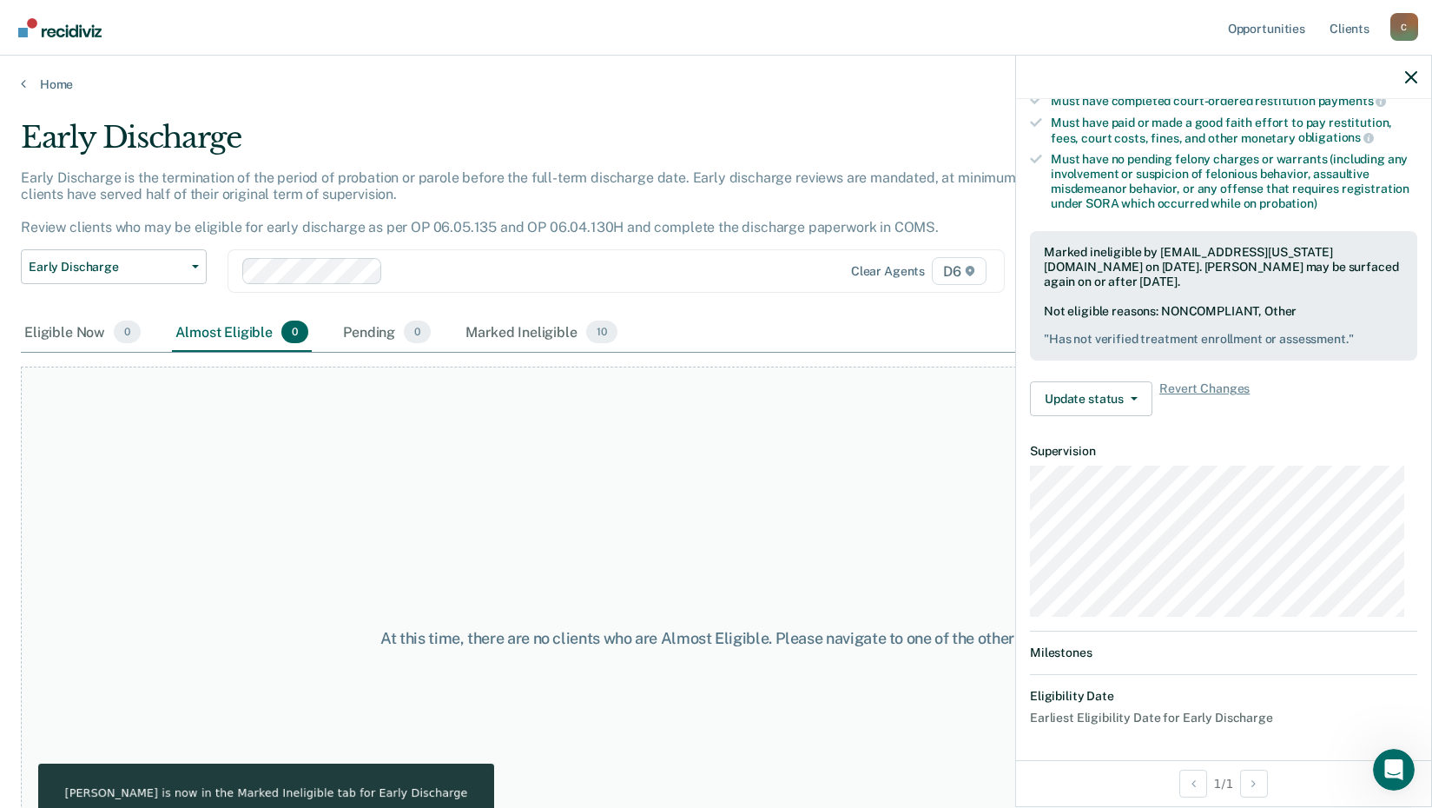
scroll to position [385, 0]
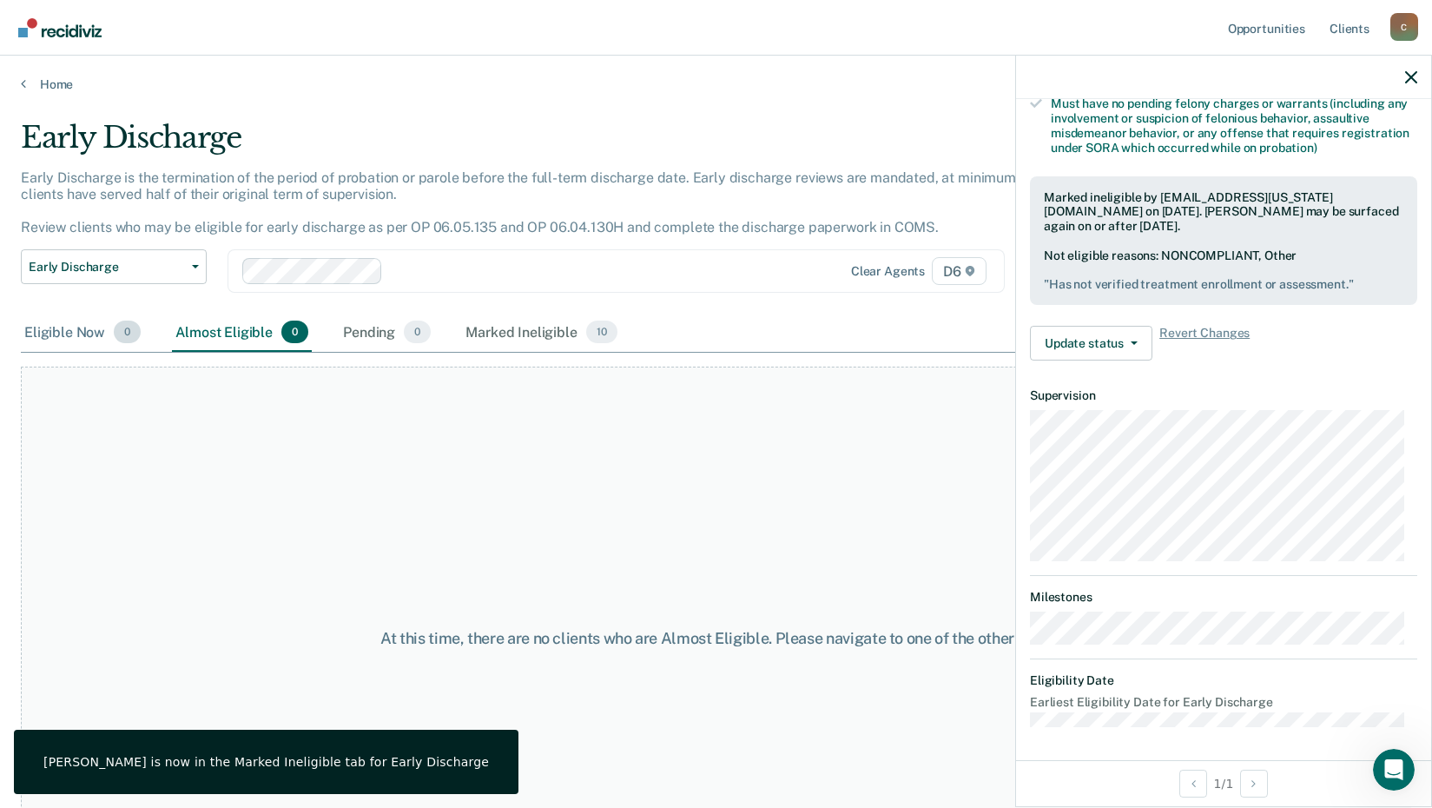
click at [118, 334] on span "0" at bounding box center [127, 331] width 27 height 23
click at [115, 340] on div "Eligible Now 0" at bounding box center [82, 333] width 123 height 38
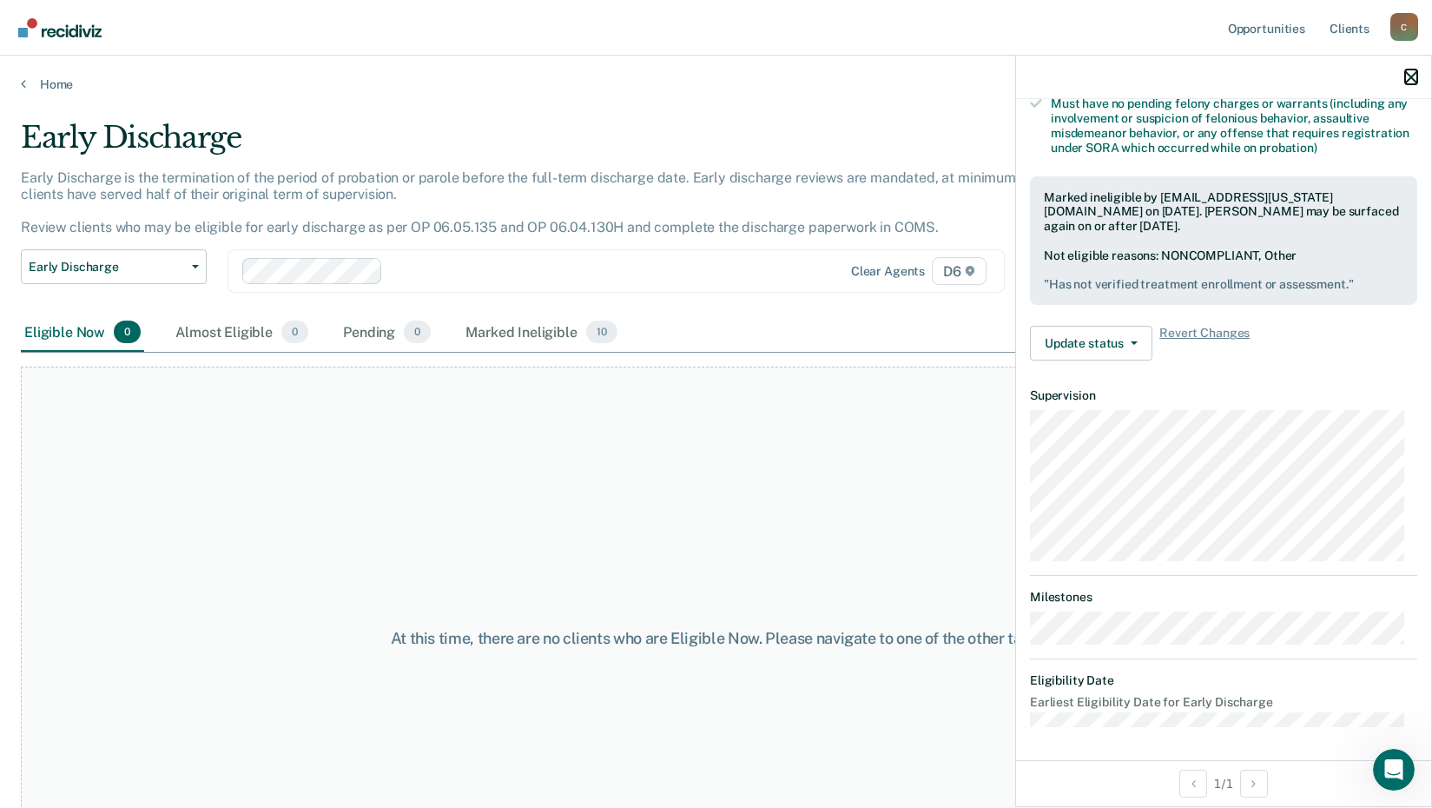
click at [1406, 77] on icon "button" at bounding box center [1411, 77] width 12 height 12
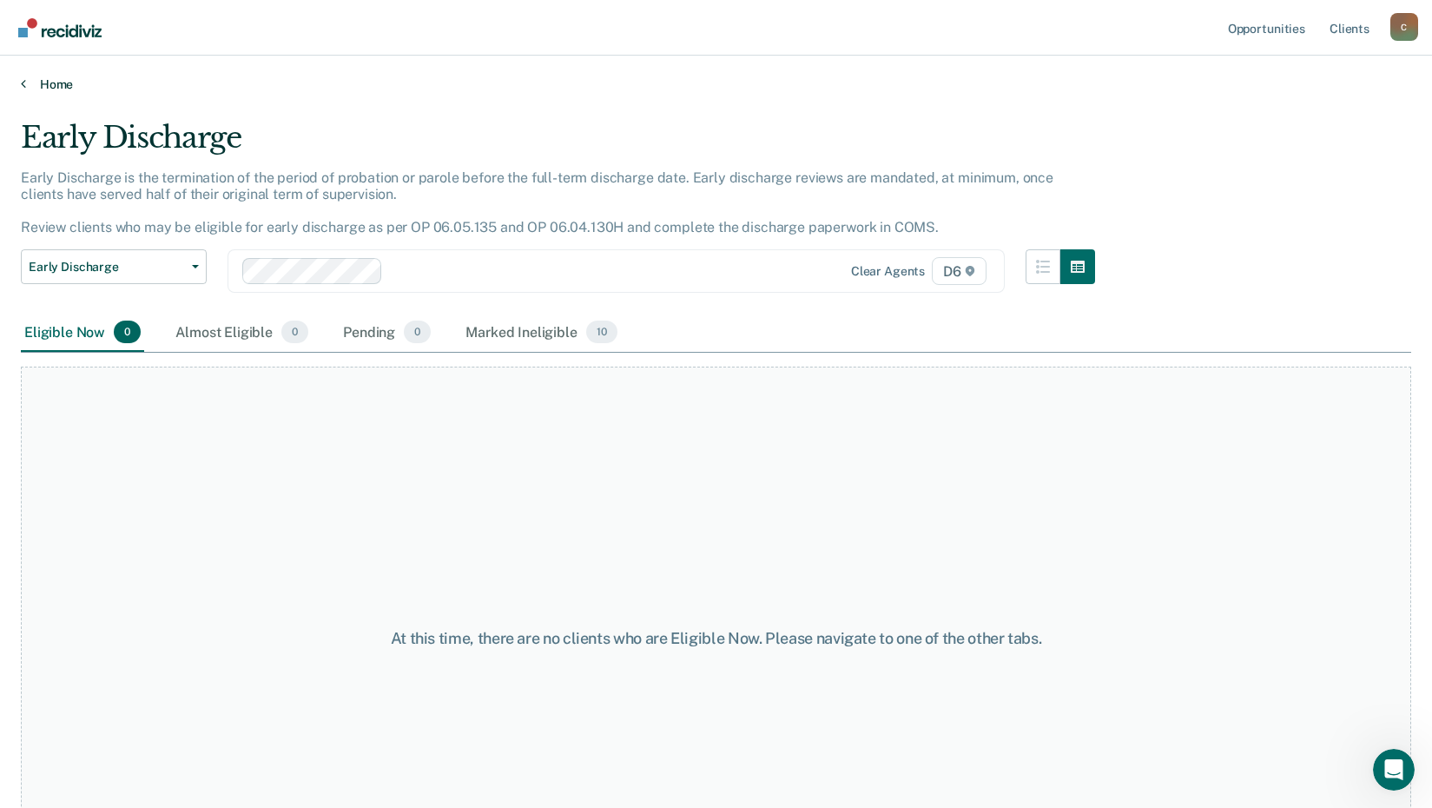
click at [46, 82] on link "Home" at bounding box center [716, 84] width 1391 height 16
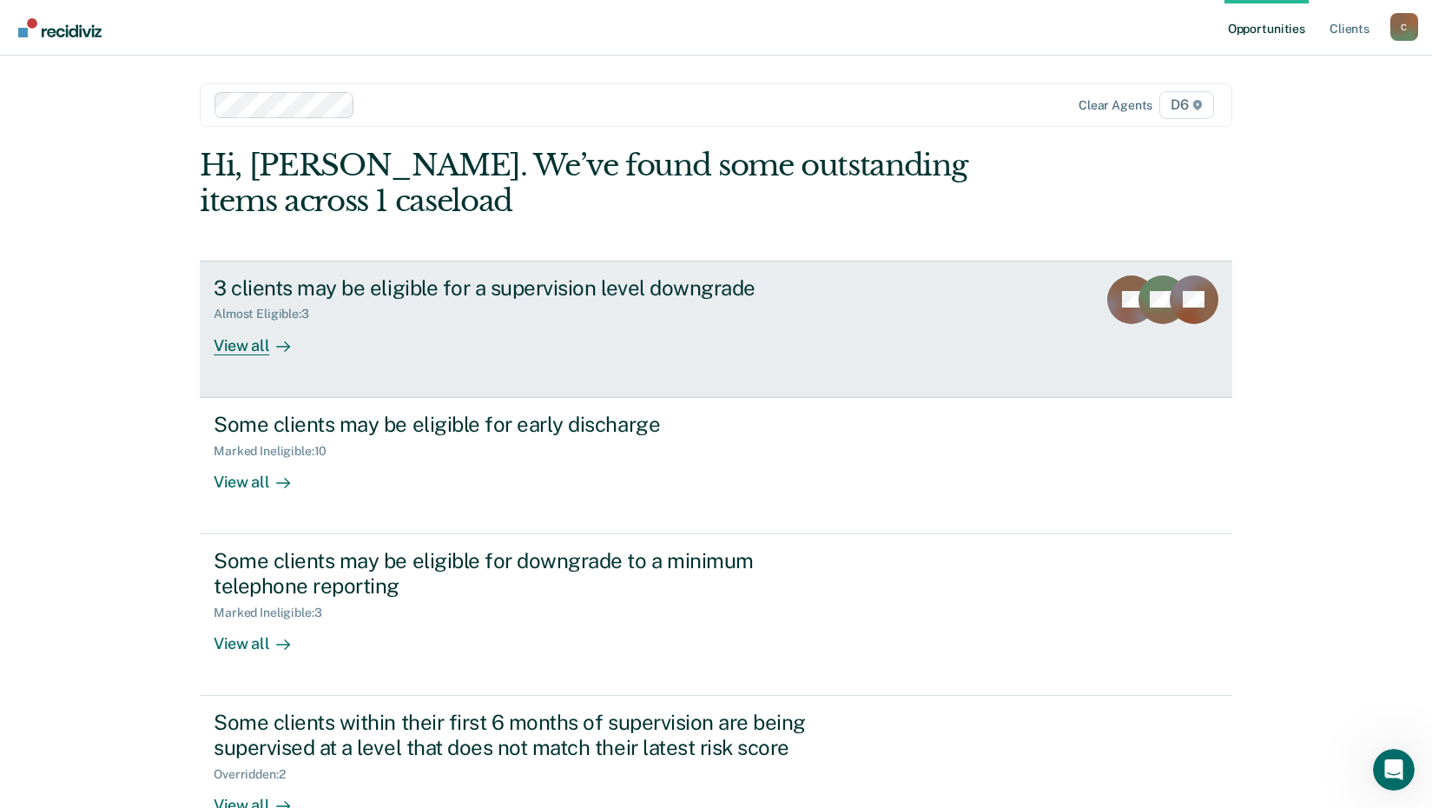
click at [238, 339] on div "View all" at bounding box center [262, 338] width 97 height 34
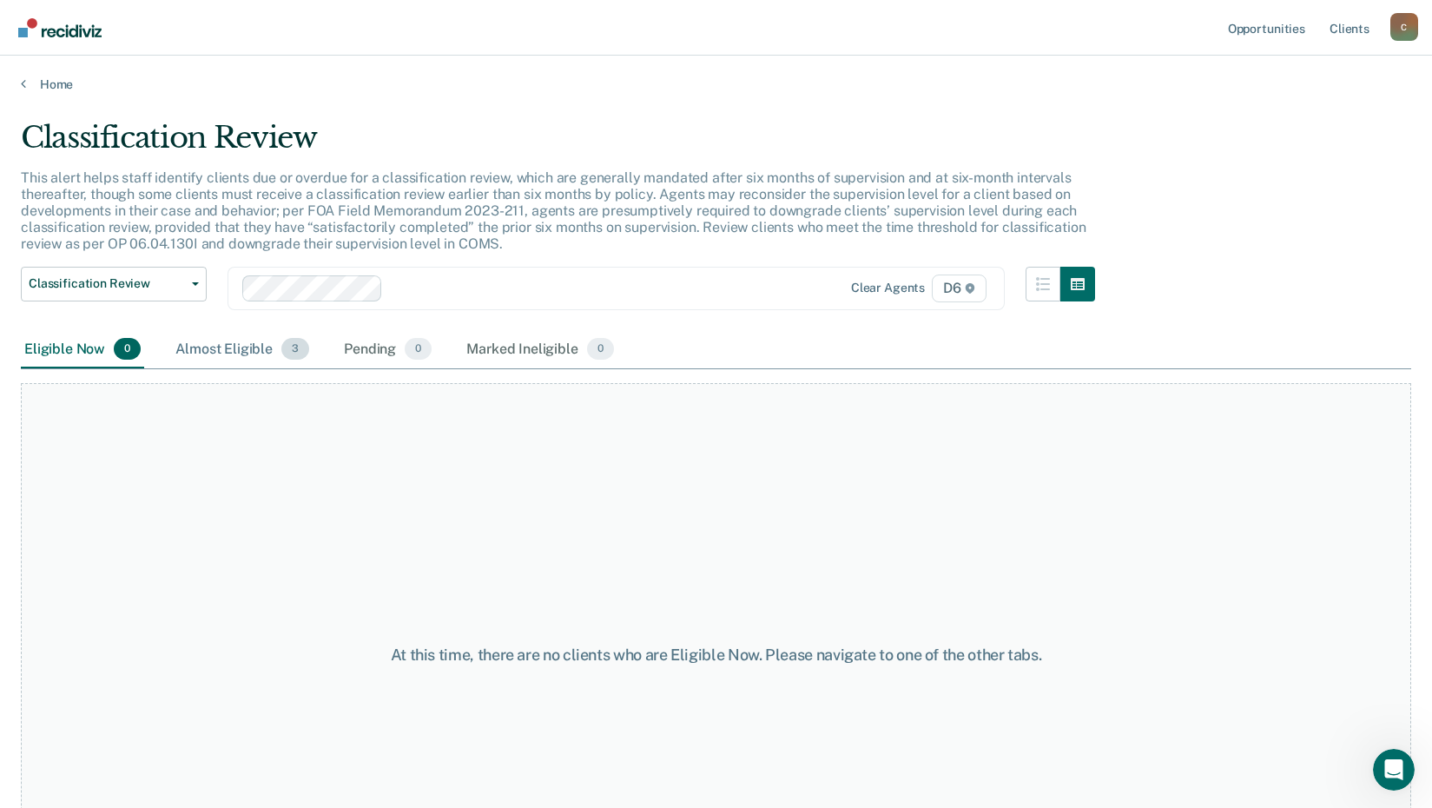
click at [235, 354] on div "Almost Eligible 3" at bounding box center [242, 350] width 141 height 38
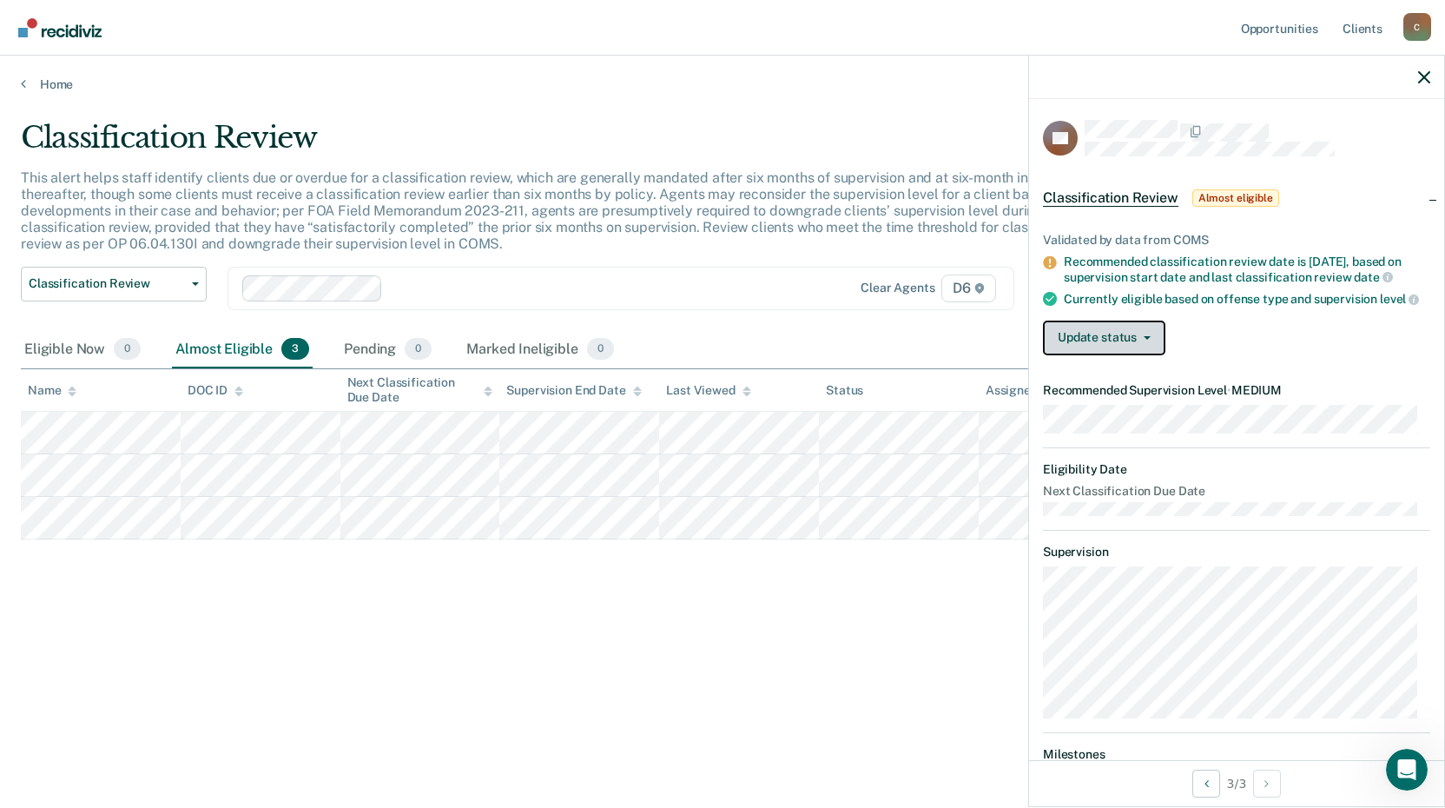
click at [1073, 349] on button "Update status" at bounding box center [1104, 337] width 122 height 35
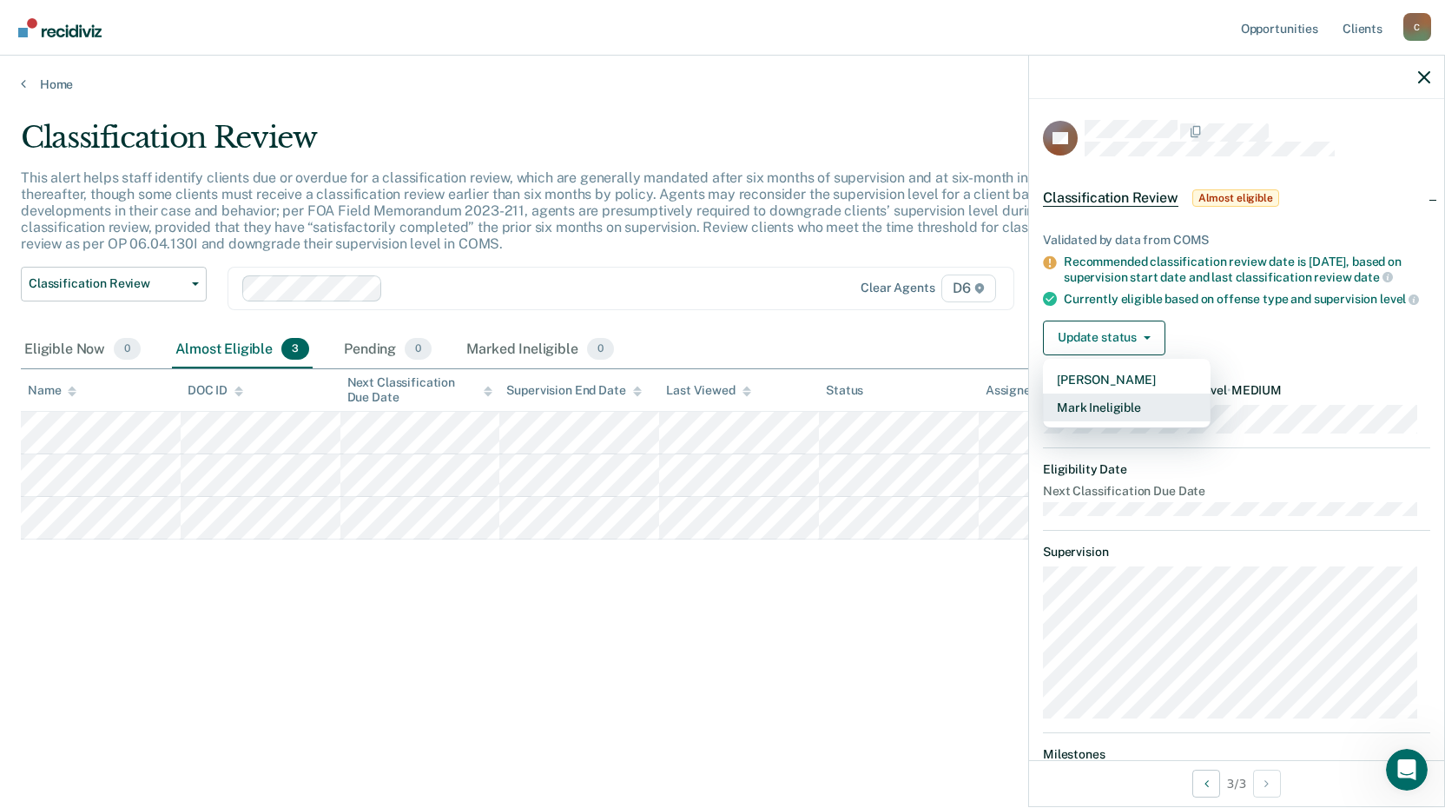
click at [1081, 421] on button "Mark Ineligible" at bounding box center [1127, 407] width 168 height 28
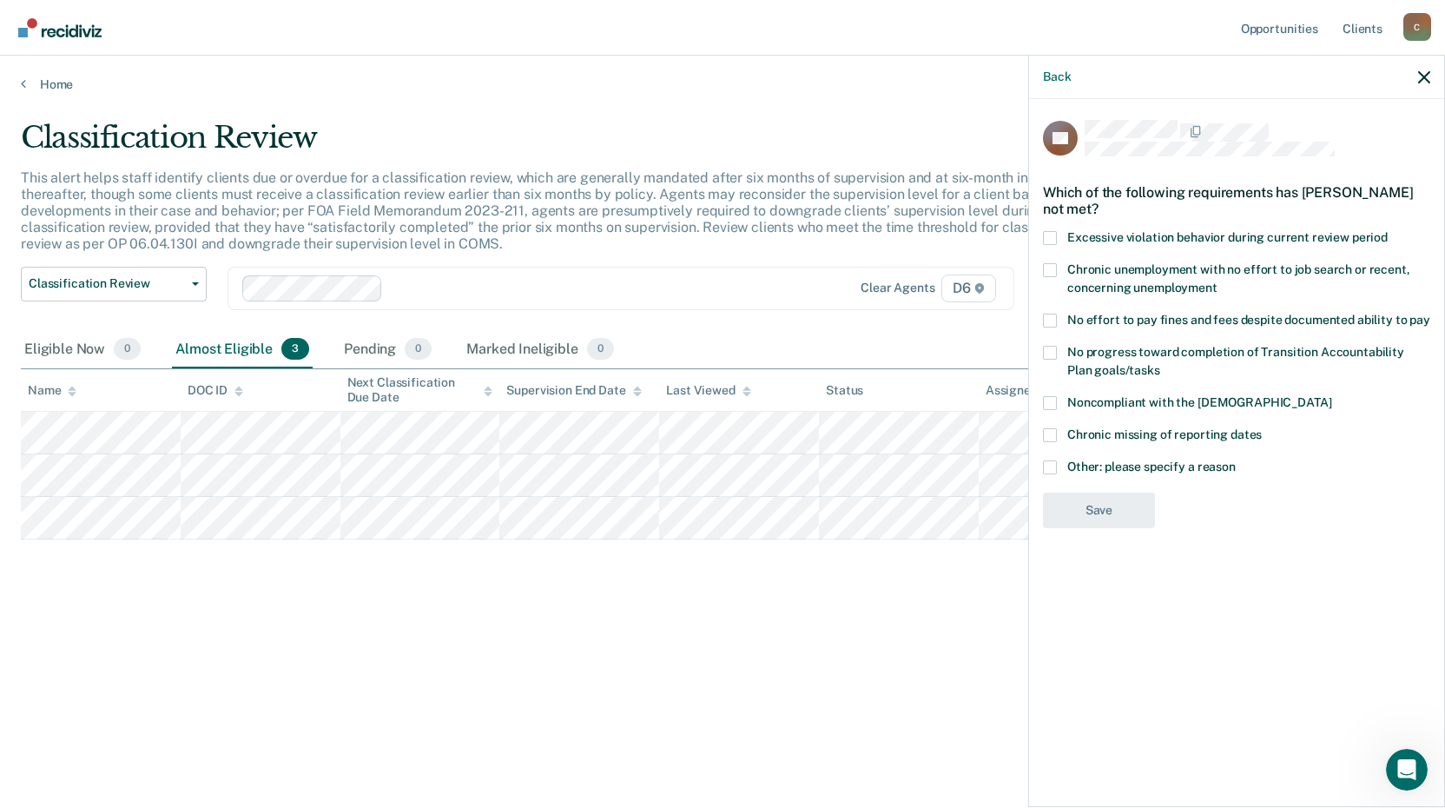
click at [1049, 465] on span at bounding box center [1050, 467] width 14 height 14
click at [1236, 460] on input "Other: please specify a reason" at bounding box center [1236, 460] width 0 height 0
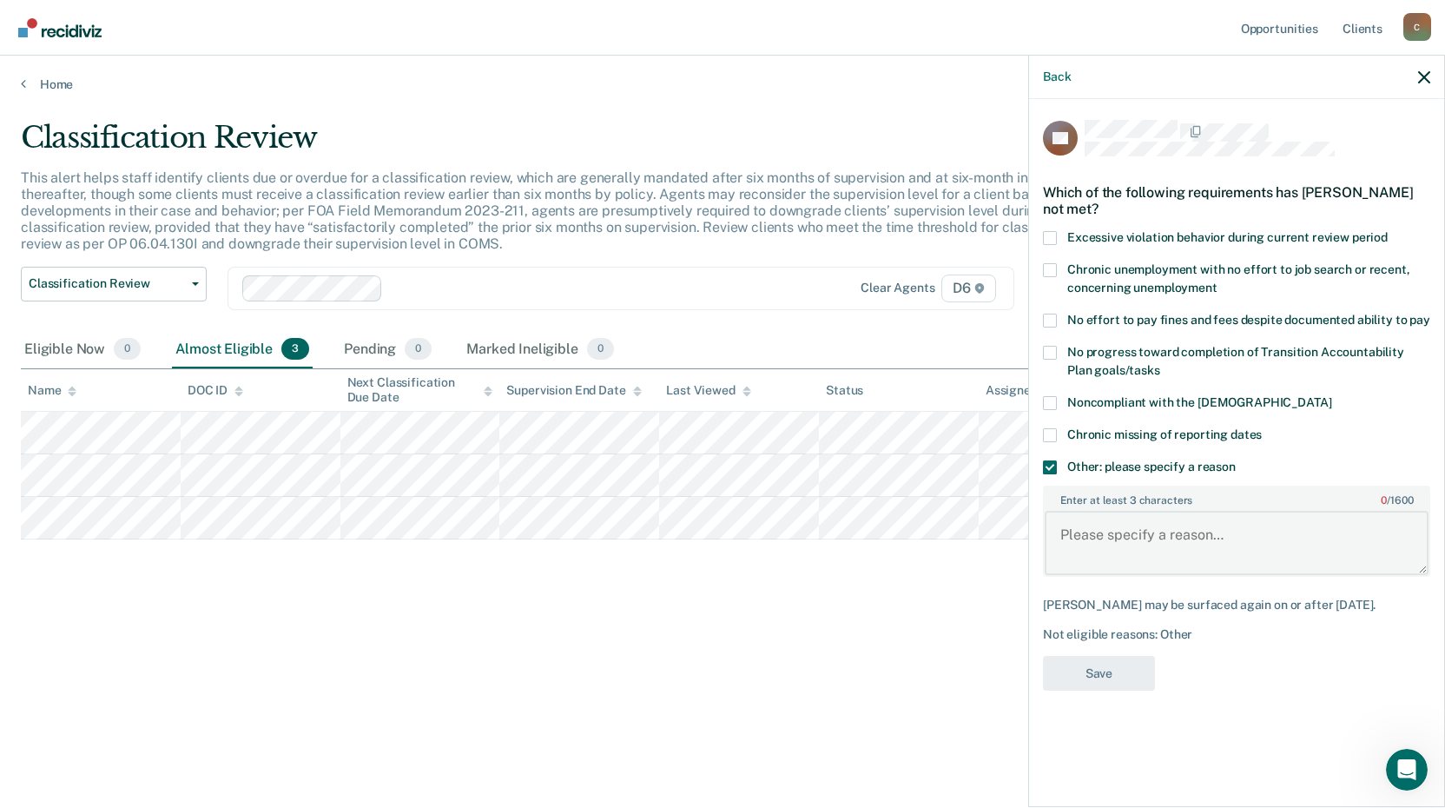
click at [1076, 514] on textarea "Enter at least 3 characters 0 / 1600" at bounding box center [1237, 543] width 384 height 64
type textarea "Still in phase one specialty court."
click at [1073, 677] on button "Save" at bounding box center [1099, 674] width 112 height 36
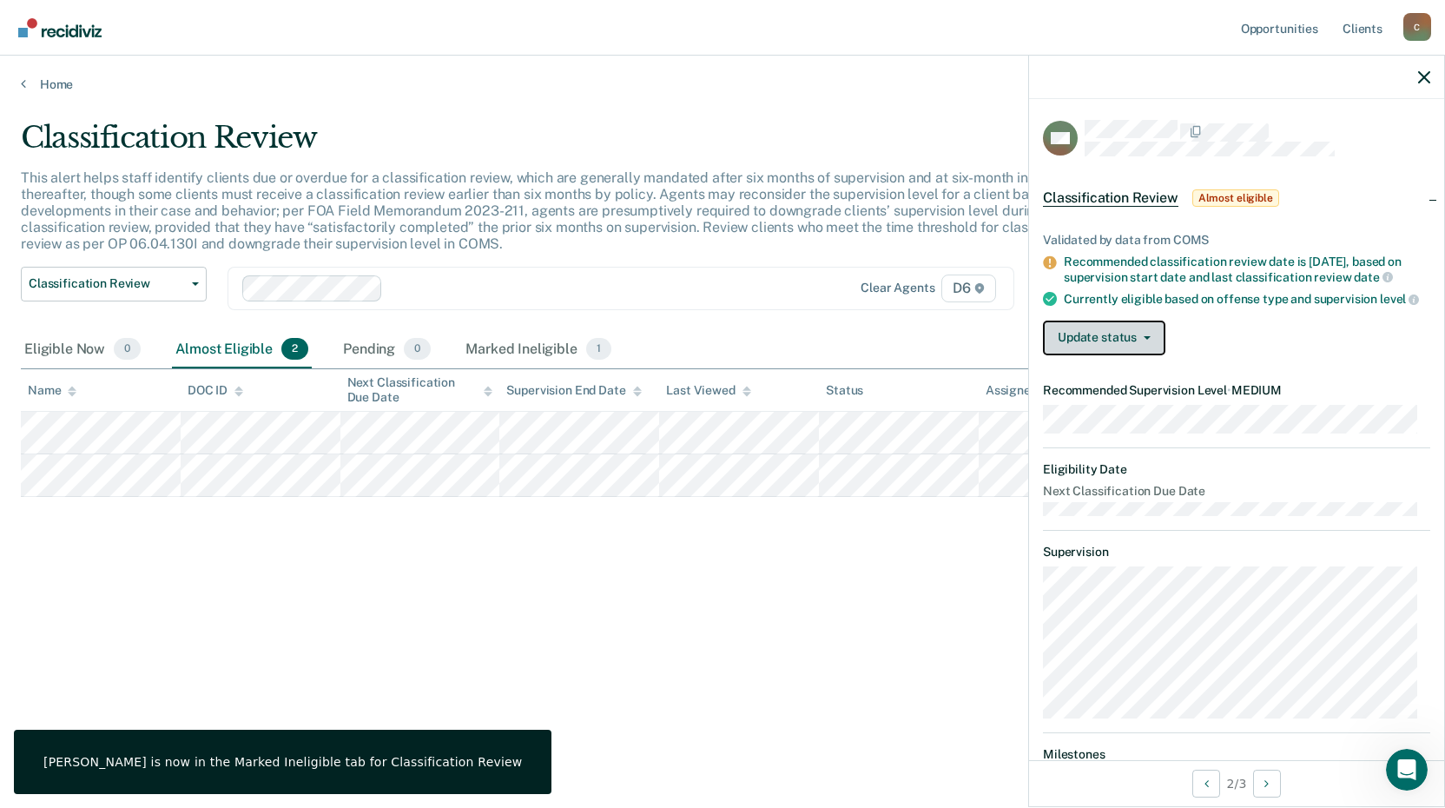
click at [1141, 355] on button "Update status" at bounding box center [1104, 337] width 122 height 35
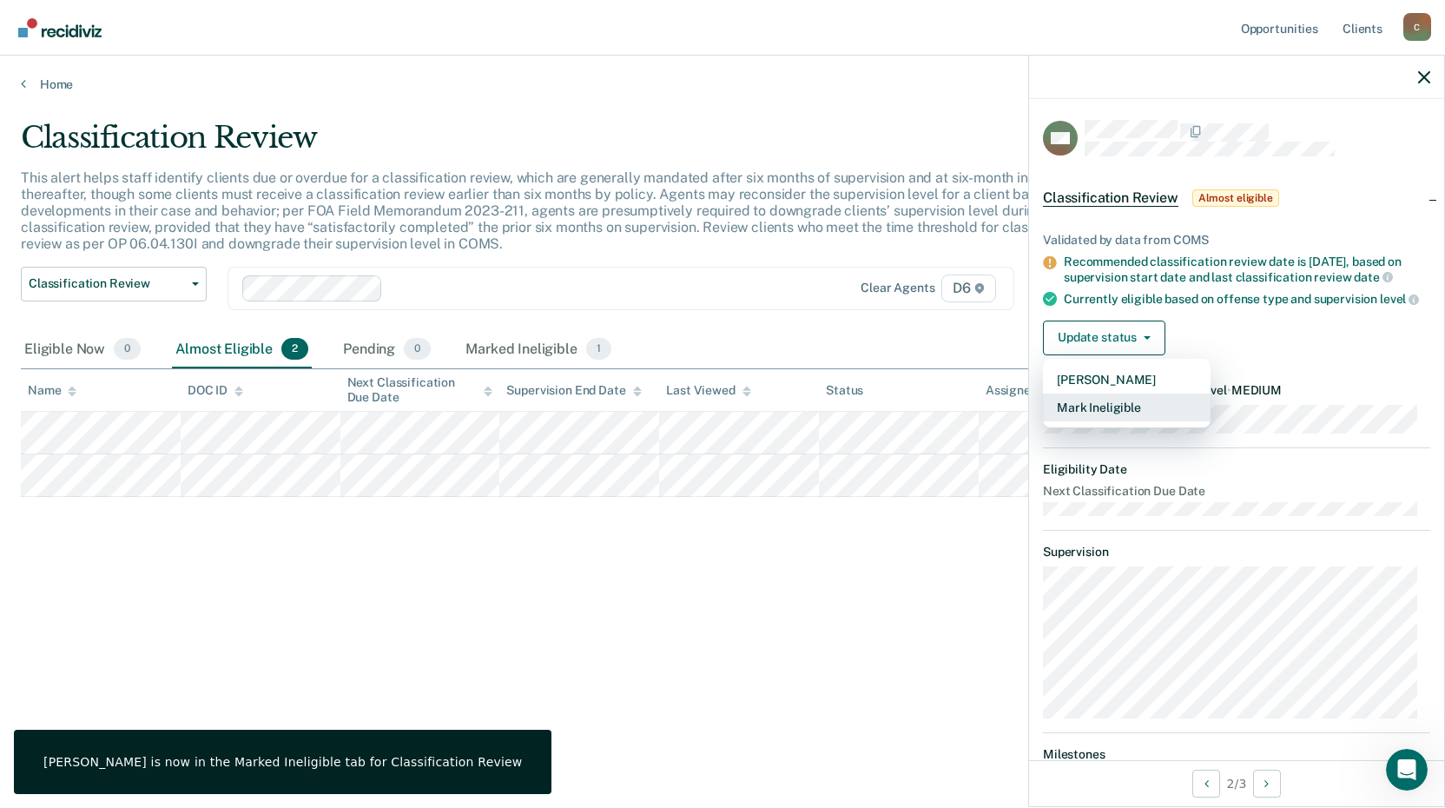
click at [1136, 415] on button "Mark Ineligible" at bounding box center [1127, 407] width 168 height 28
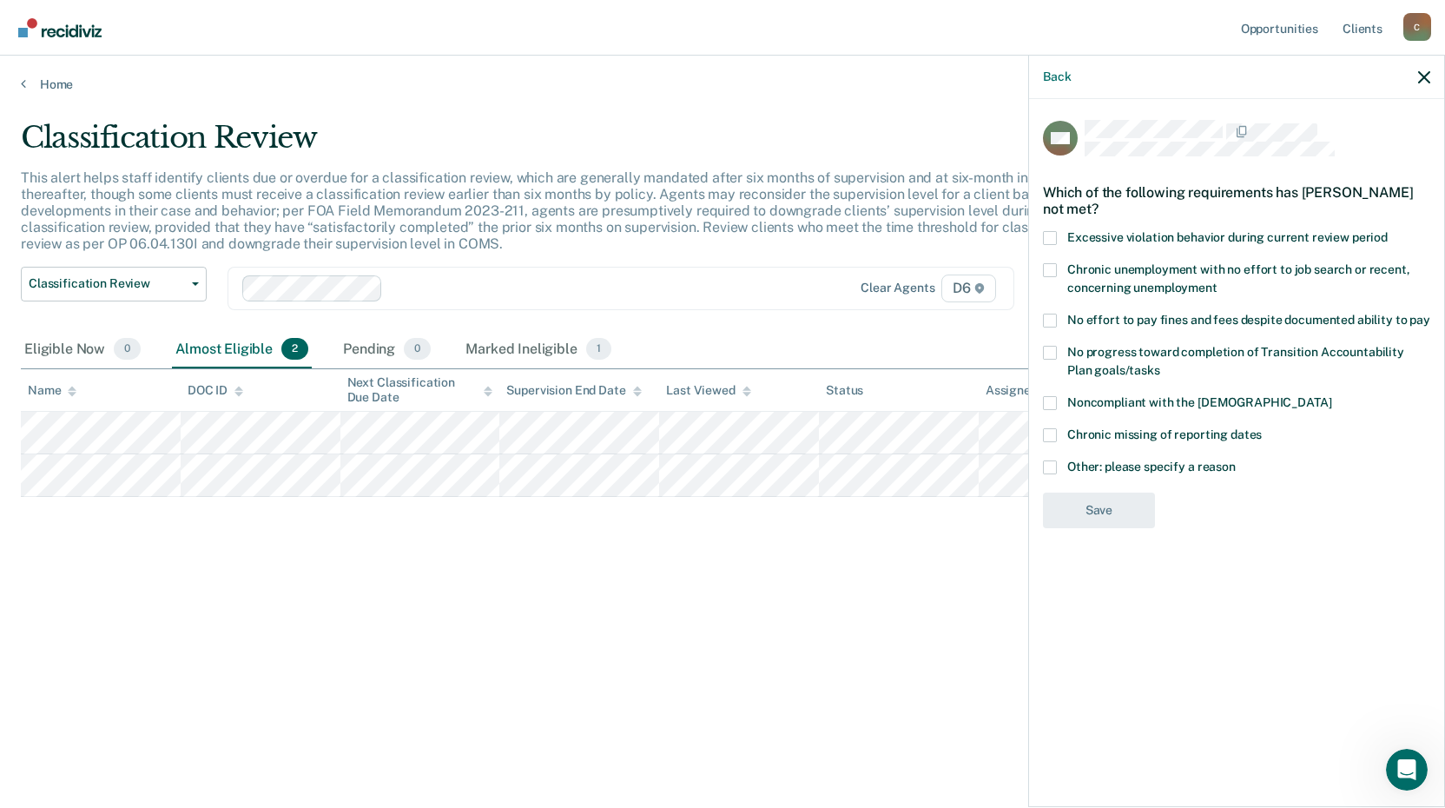
click at [1053, 468] on span at bounding box center [1050, 467] width 14 height 14
click at [1236, 460] on input "Other: please specify a reason" at bounding box center [1236, 460] width 0 height 0
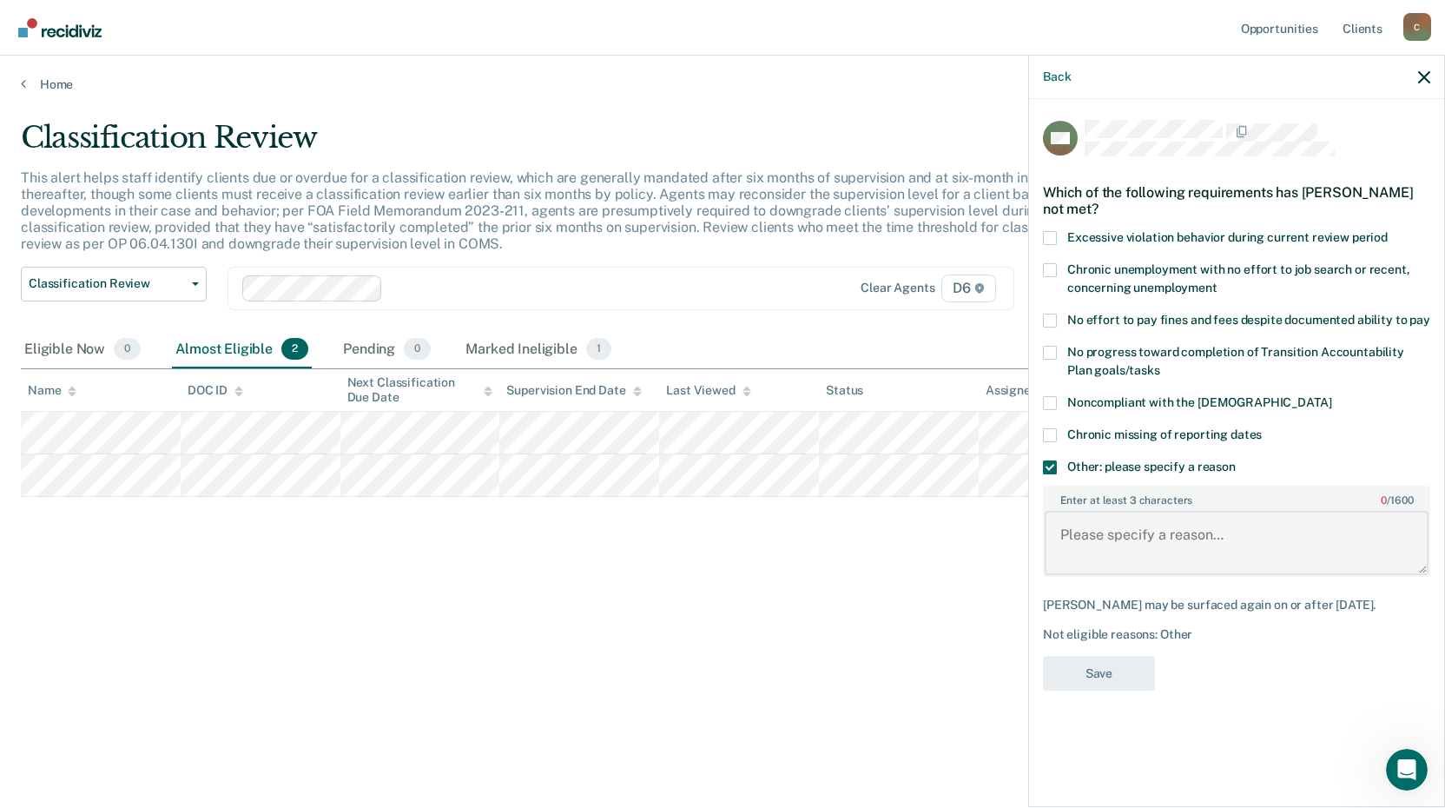
click at [1085, 537] on textarea "Enter at least 3 characters 0 / 1600" at bounding box center [1237, 543] width 384 height 64
type textarea "Still in phase 1 specialty court."
click at [1114, 680] on button "Save" at bounding box center [1099, 674] width 112 height 36
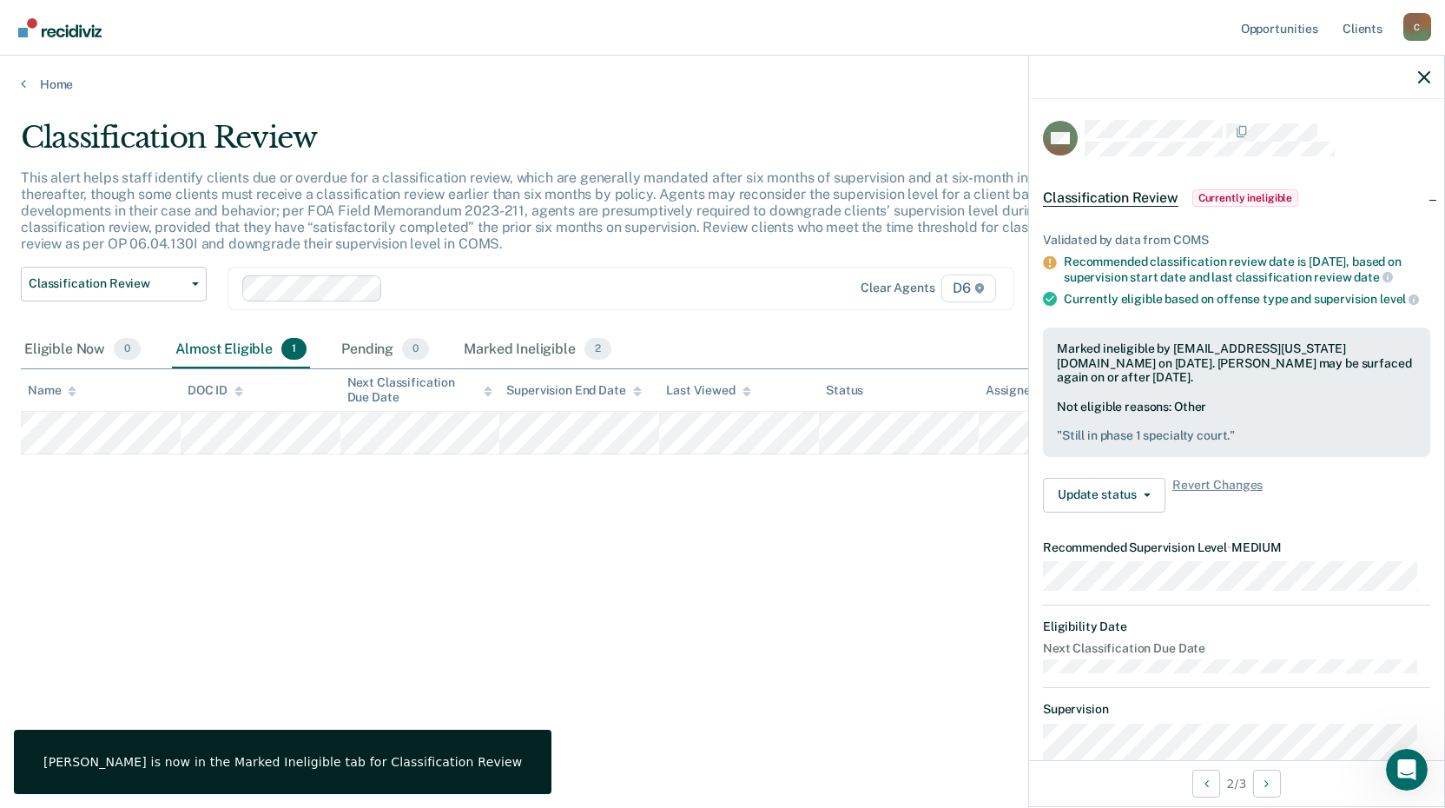
click at [737, 562] on div "Classification Review This alert helps staff identify clients due or overdue fo…" at bounding box center [723, 399] width 1404 height 558
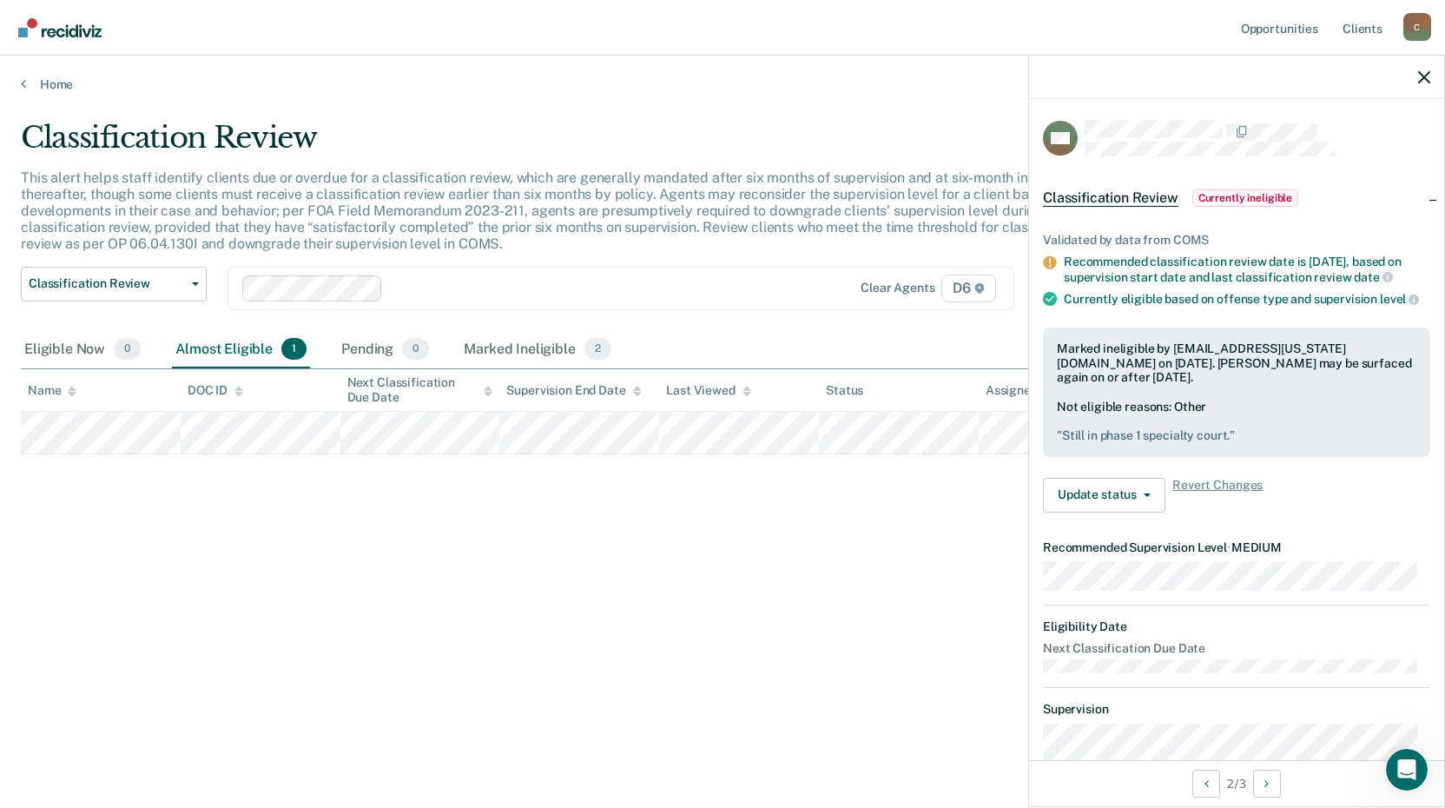
click at [1417, 83] on div at bounding box center [1236, 77] width 415 height 43
click at [1419, 74] on icon "button" at bounding box center [1424, 77] width 12 height 12
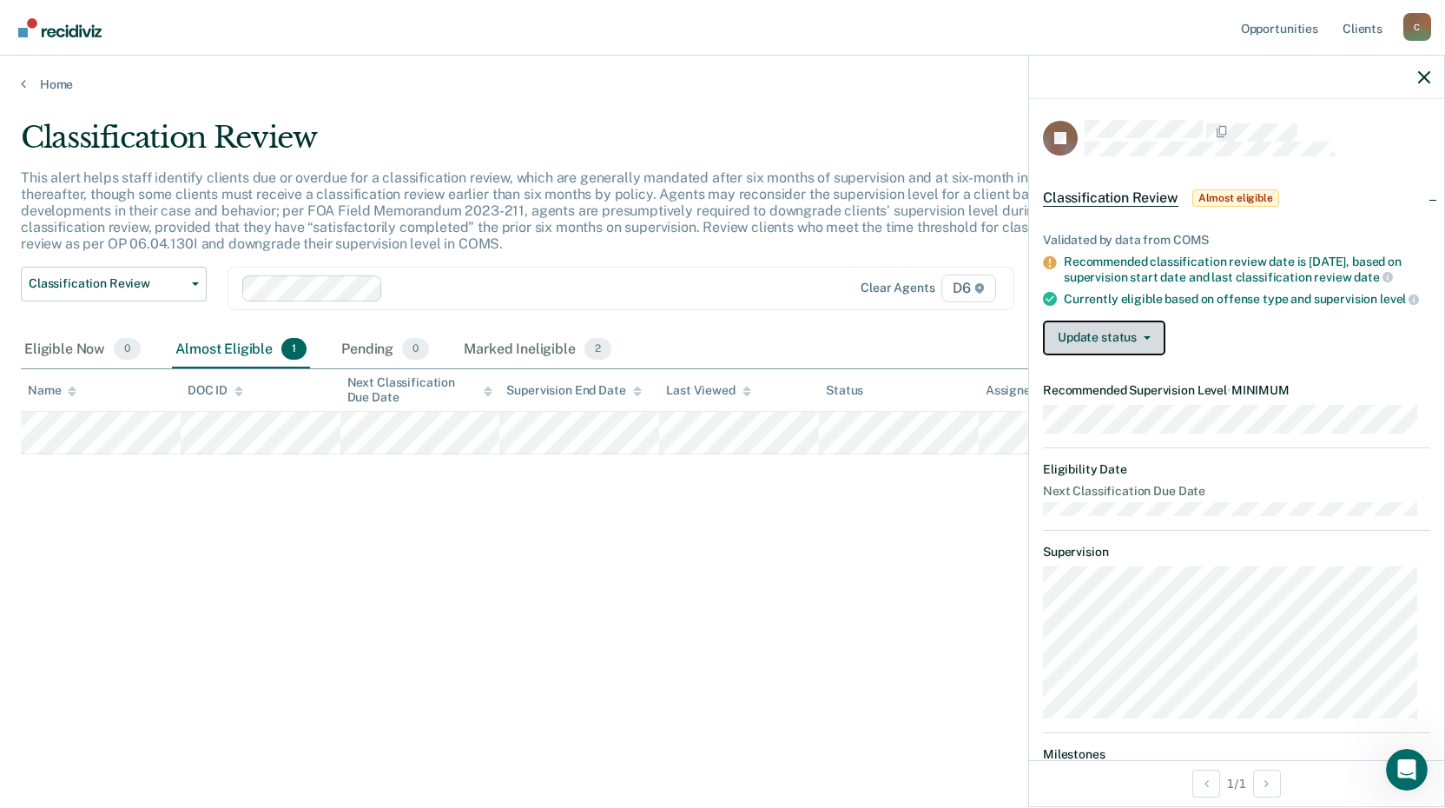
click at [1062, 355] on button "Update status" at bounding box center [1104, 337] width 122 height 35
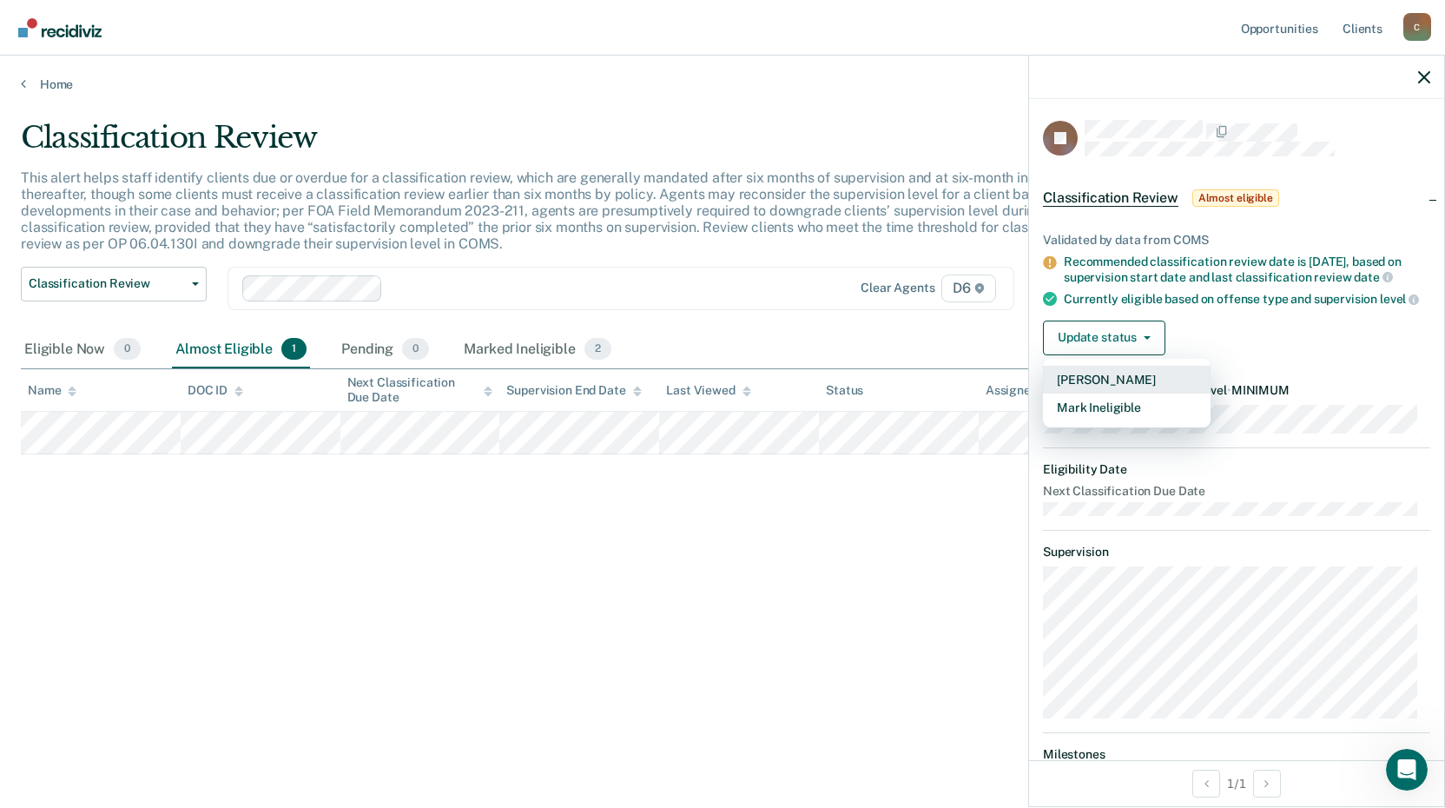
click at [1075, 393] on button "[PERSON_NAME]" at bounding box center [1127, 380] width 168 height 28
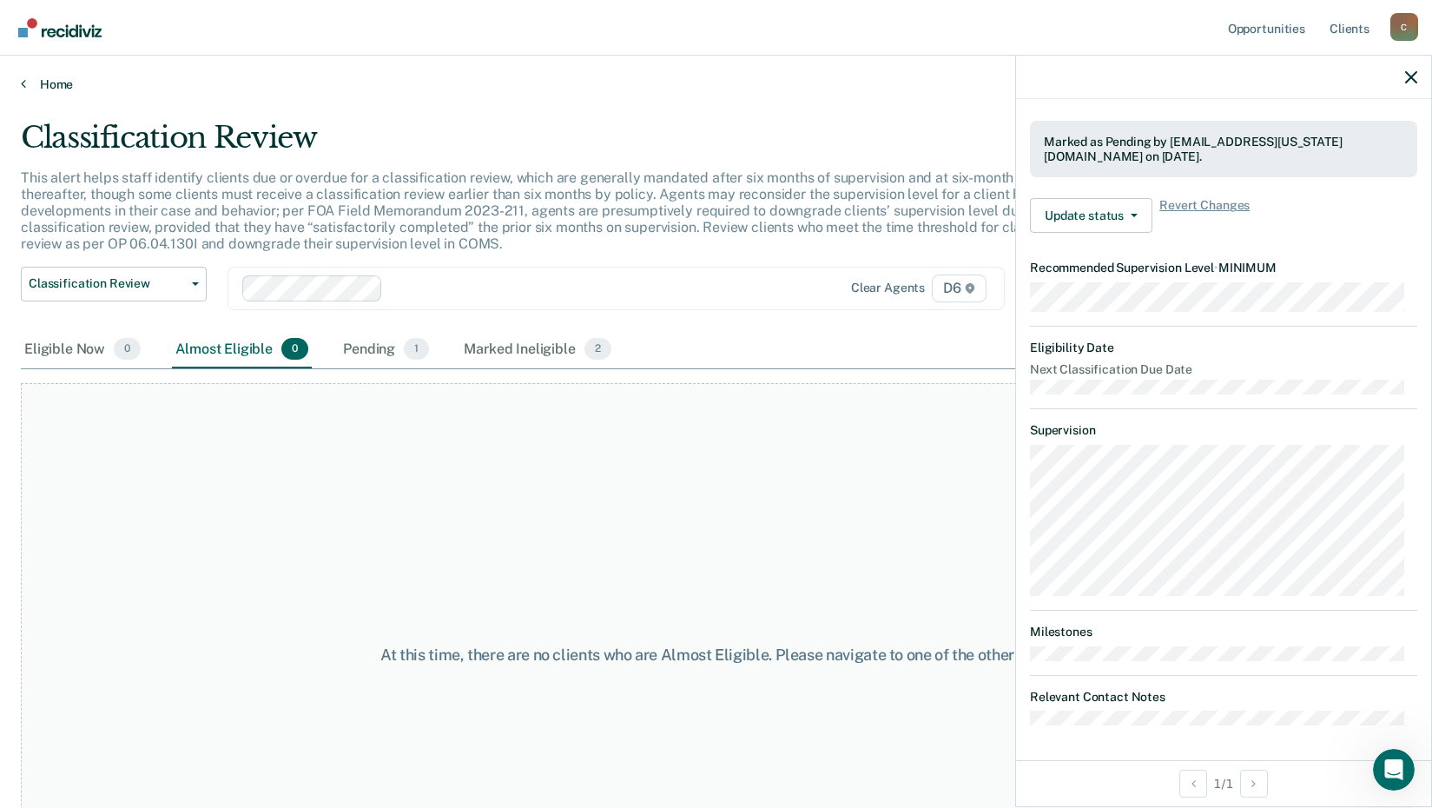
click at [56, 91] on link "Home" at bounding box center [716, 84] width 1391 height 16
